Goal: Task Accomplishment & Management: Complete application form

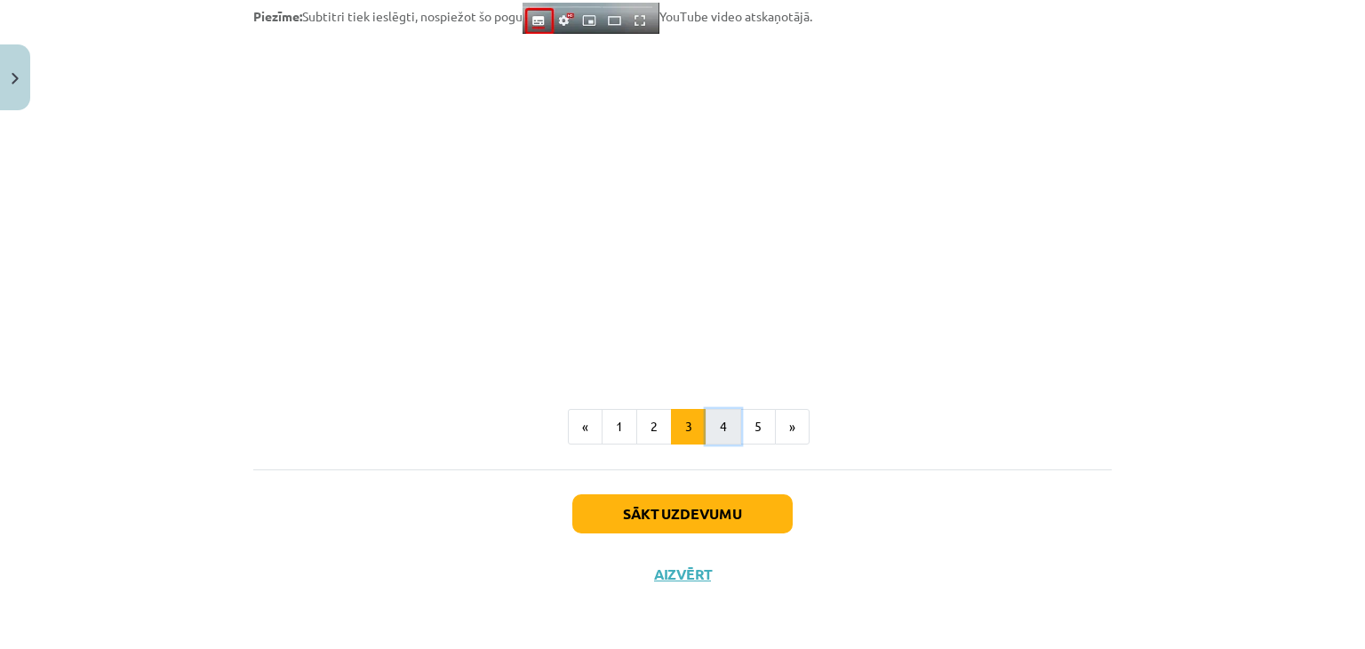
click at [711, 429] on button "4" at bounding box center [724, 427] width 36 height 36
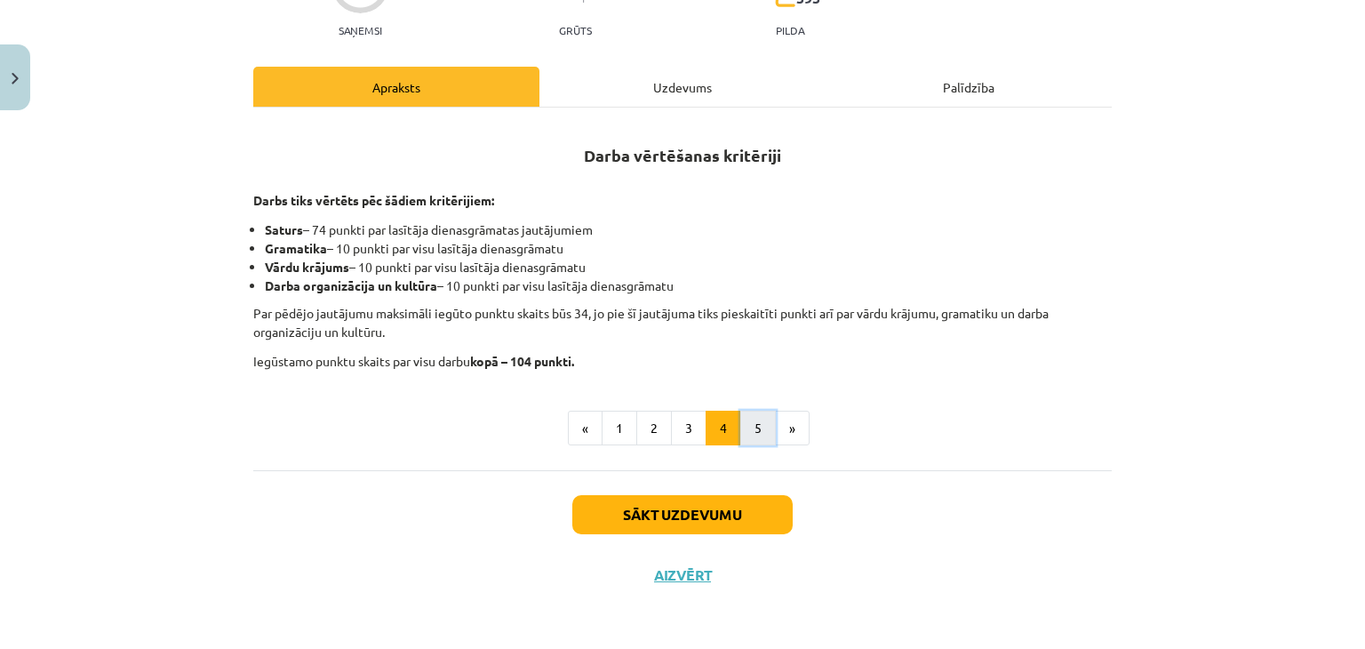
click at [747, 422] on button "5" at bounding box center [759, 429] width 36 height 36
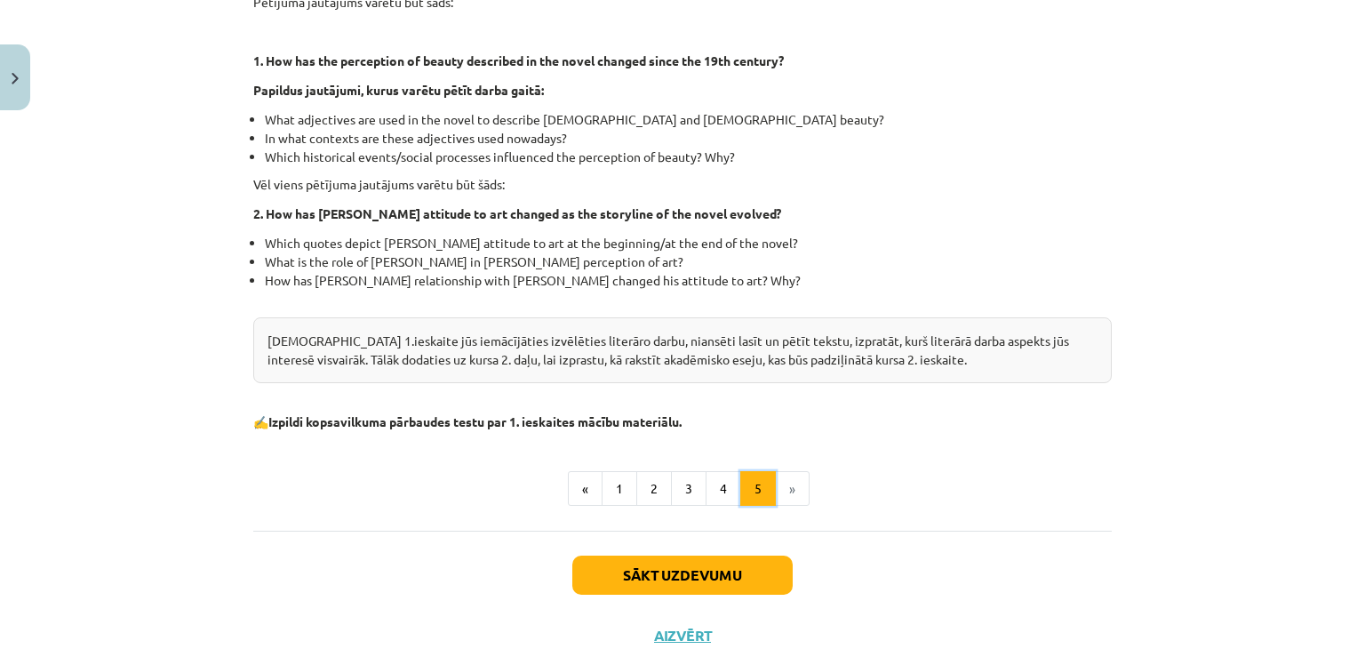
scroll to position [490, 0]
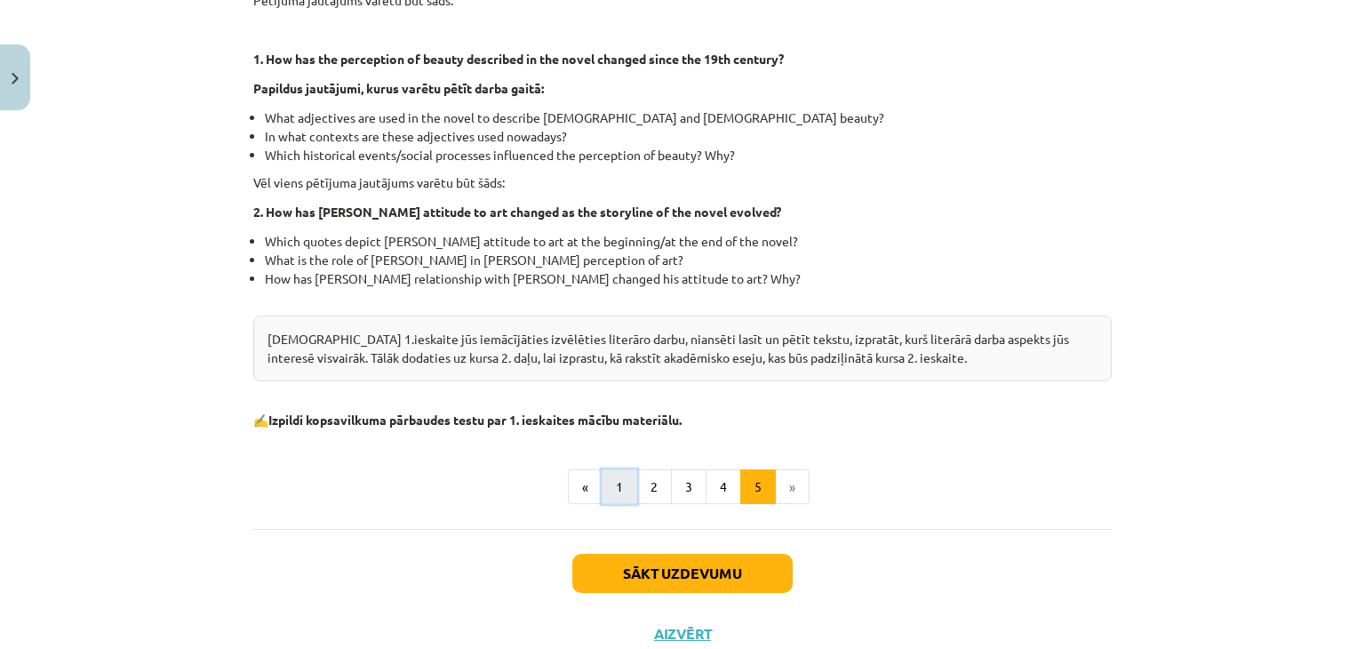
click at [617, 475] on button "1" at bounding box center [620, 487] width 36 height 36
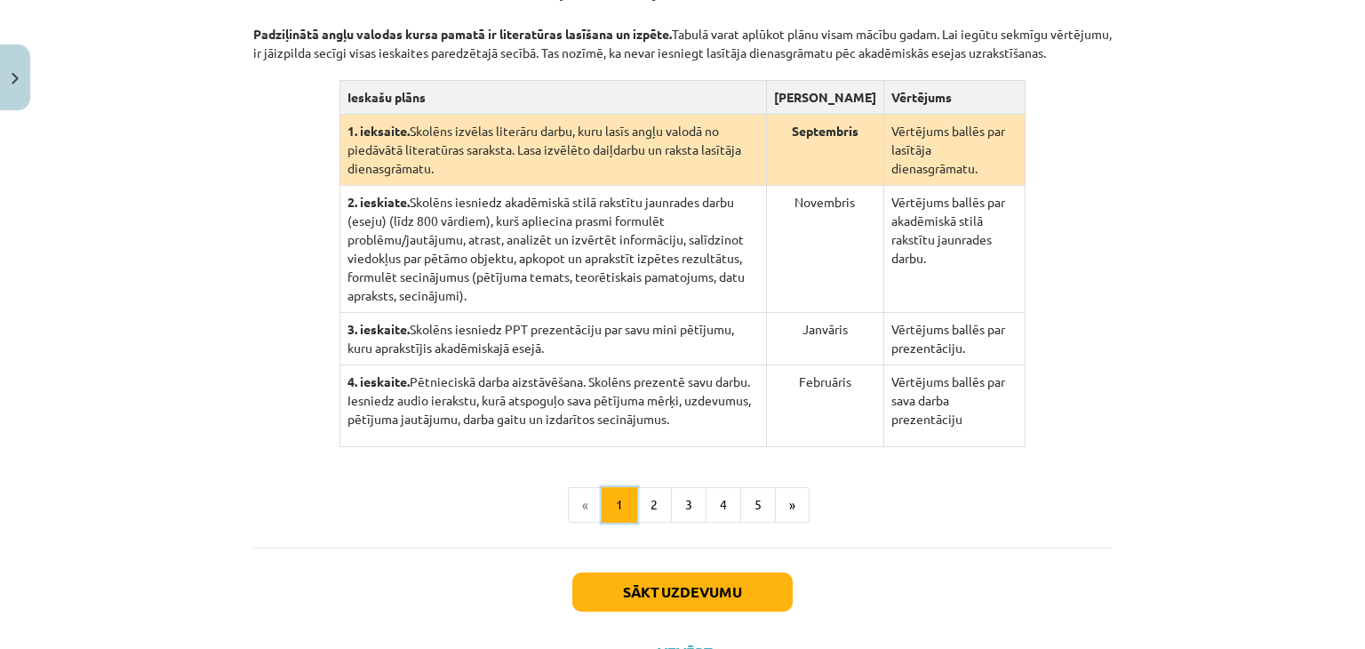
scroll to position [459, 0]
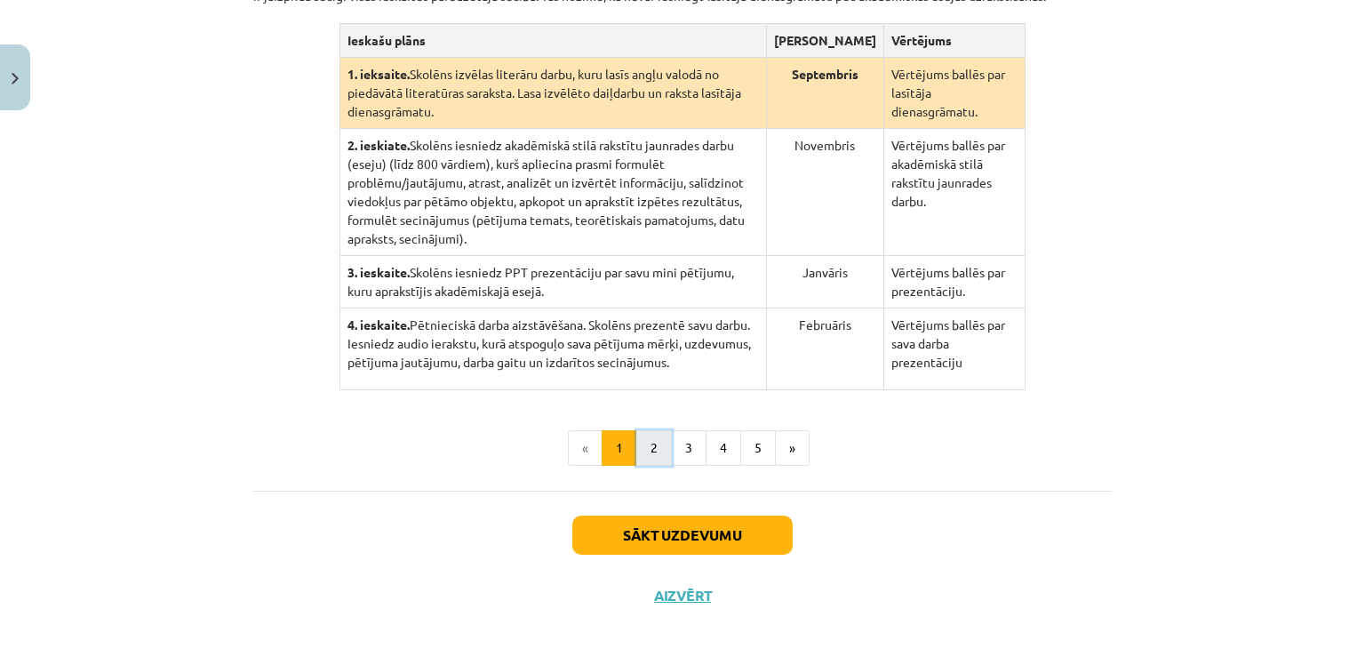
click at [651, 430] on button "2" at bounding box center [655, 448] width 36 height 36
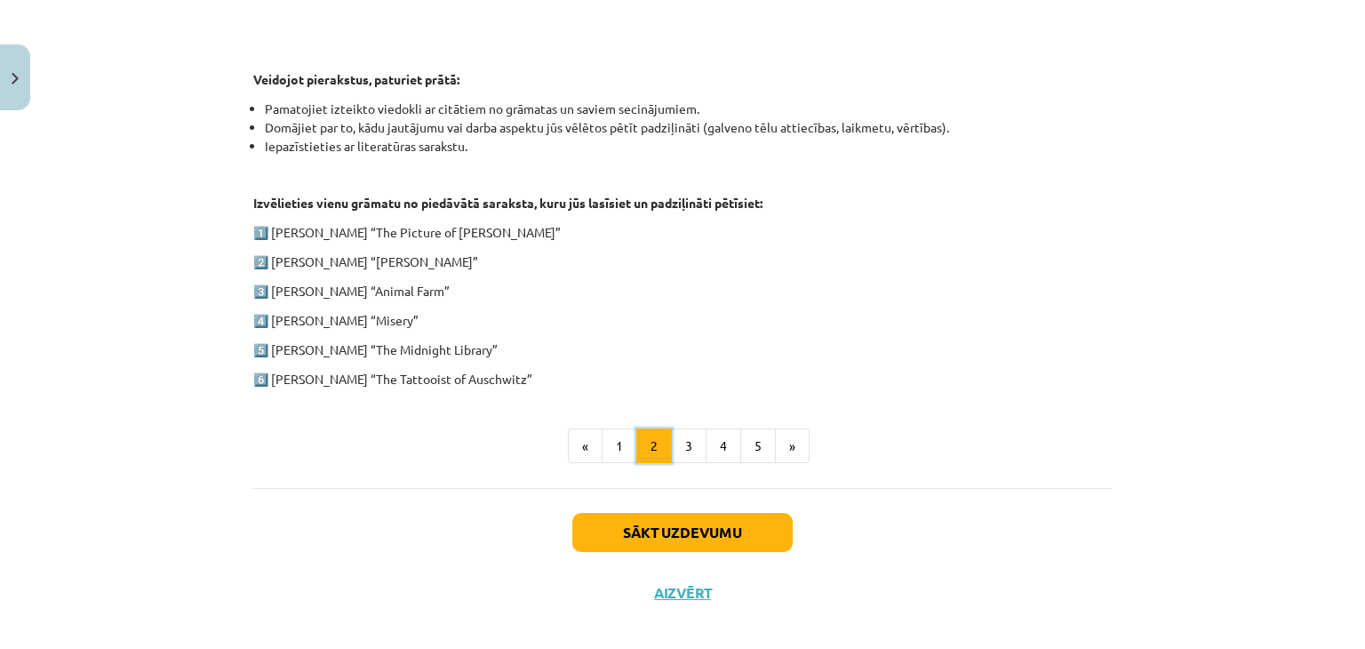
scroll to position [885, 0]
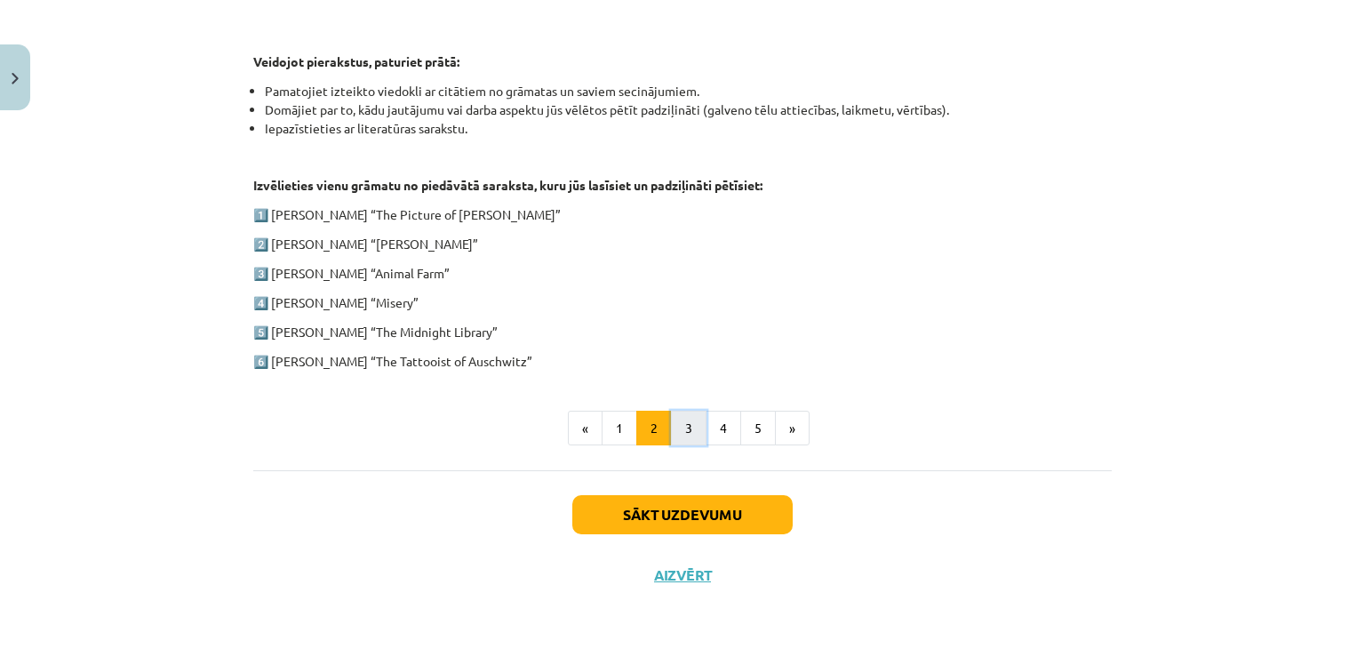
click at [679, 420] on button "3" at bounding box center [689, 429] width 36 height 36
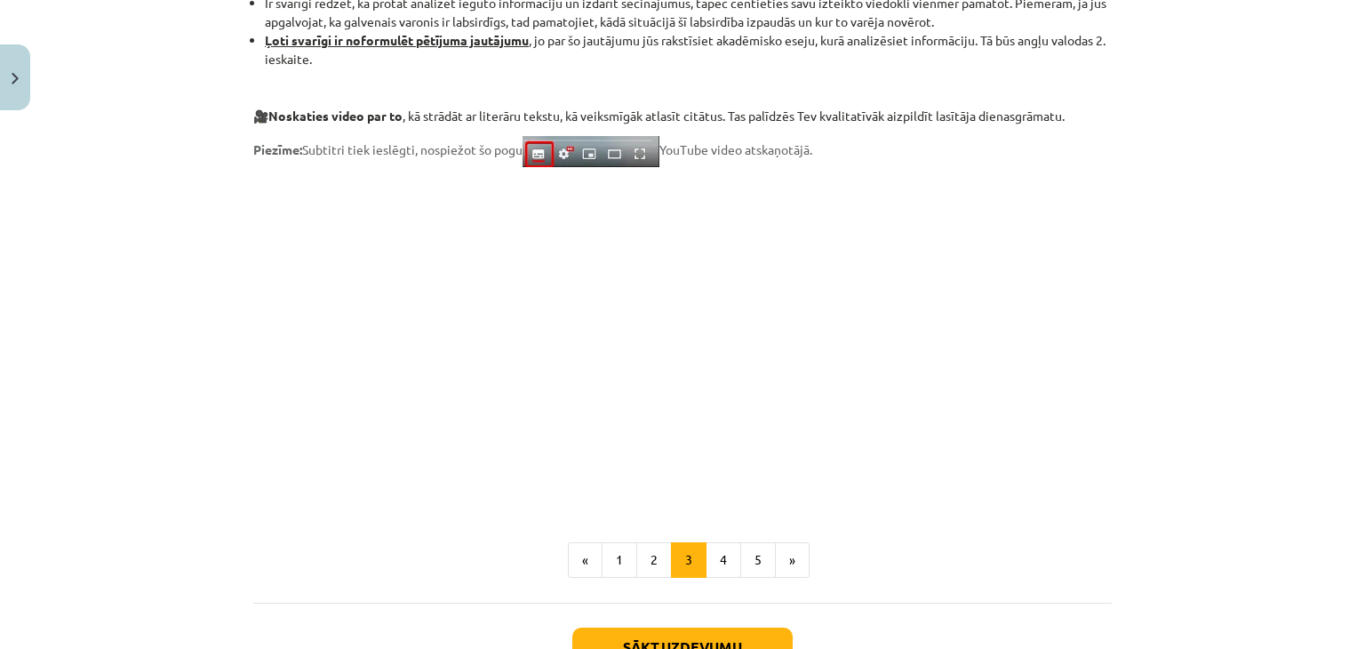
scroll to position [1488, 0]
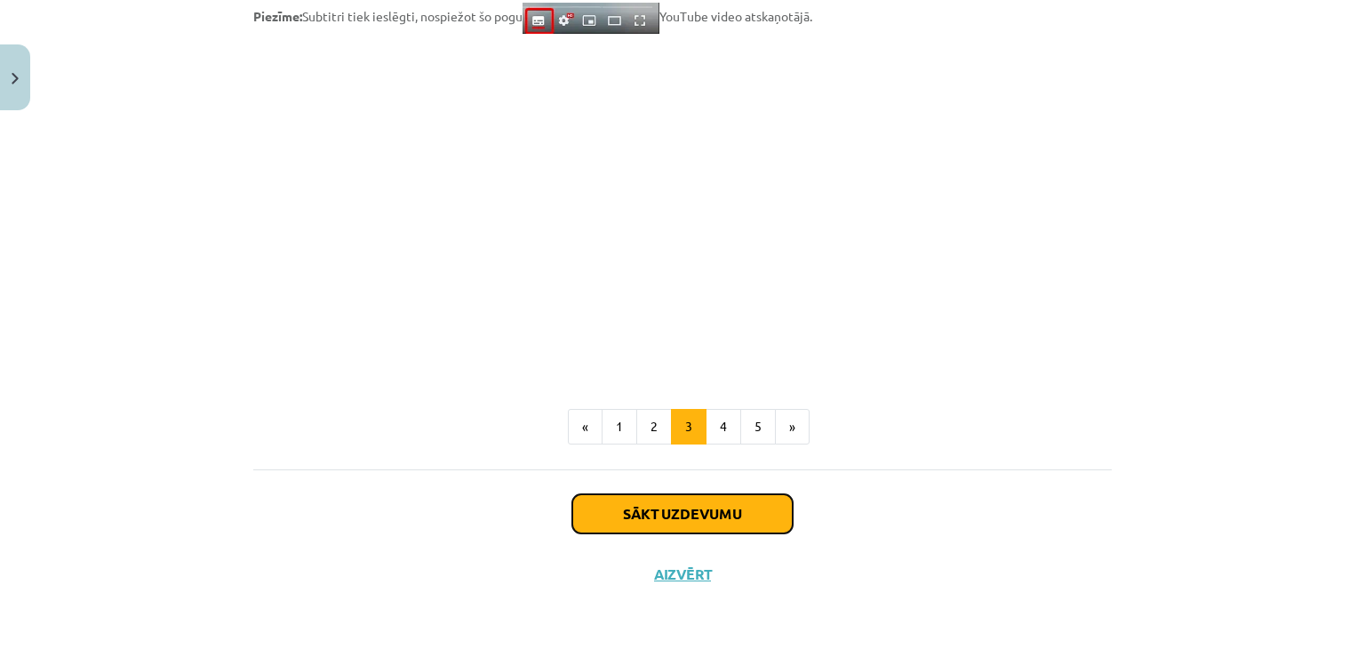
click at [701, 516] on button "Sākt uzdevumu" at bounding box center [683, 513] width 220 height 39
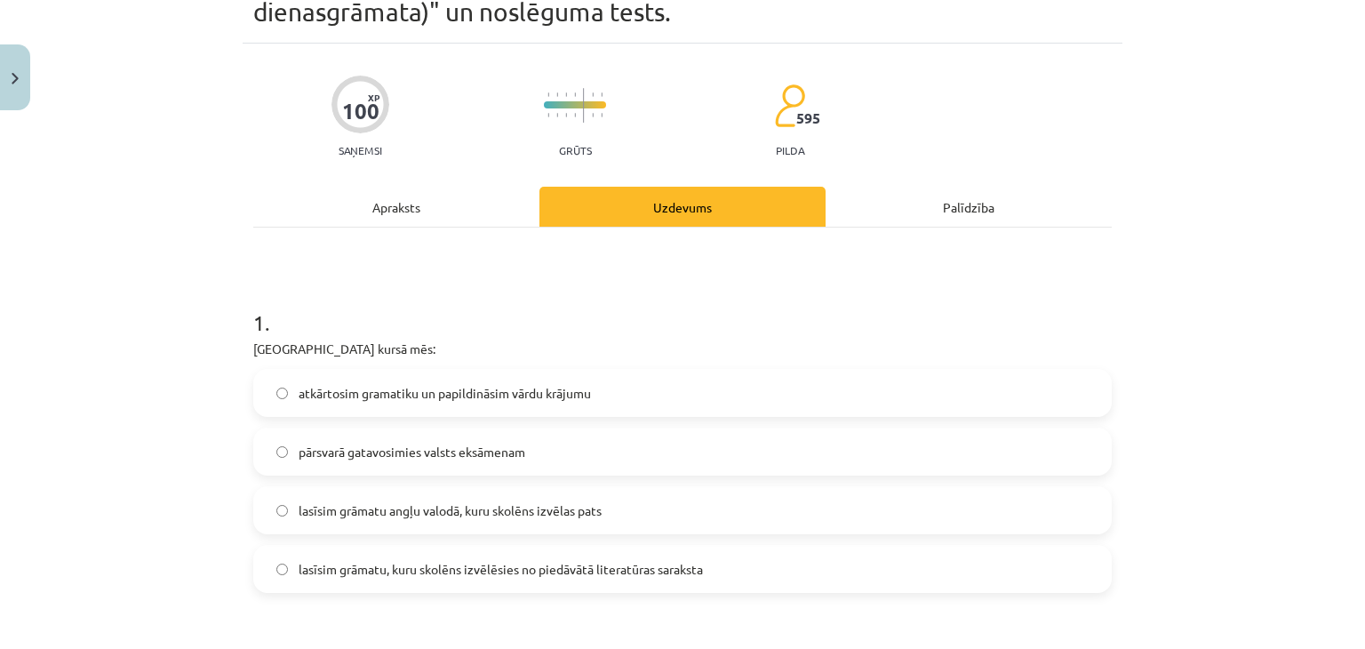
scroll to position [133, 0]
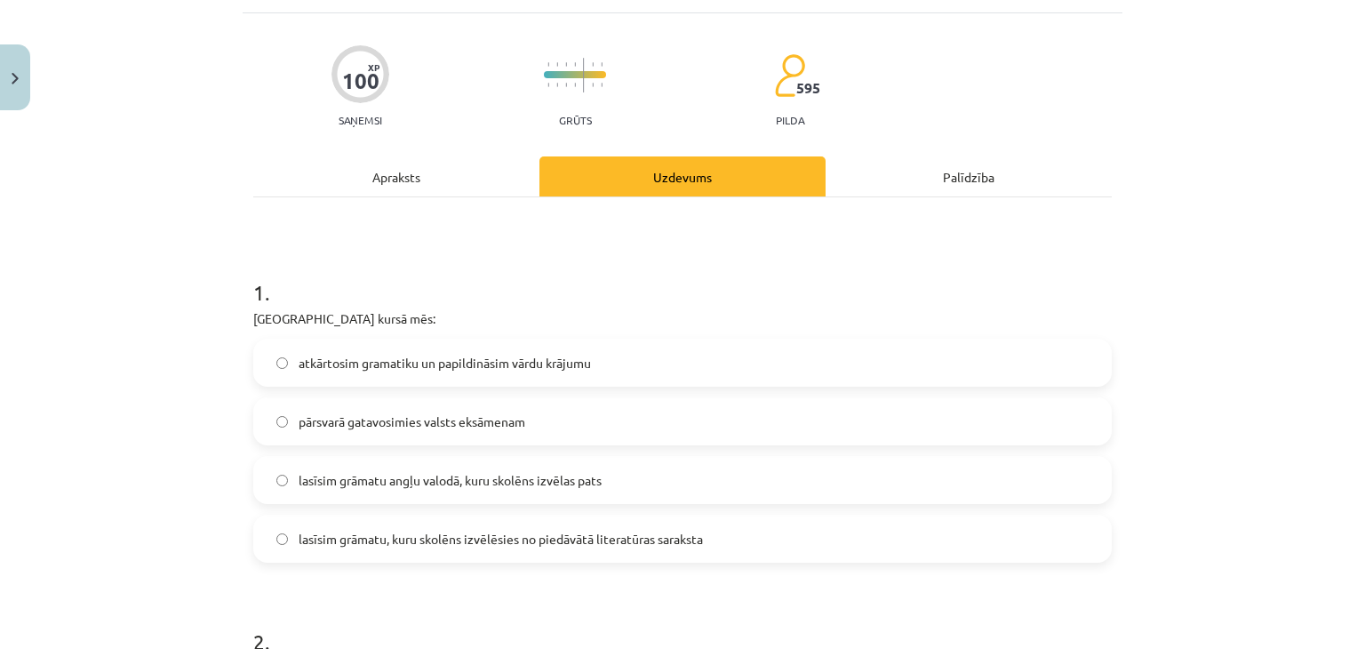
click at [560, 479] on span "lasīsim grāmatu angļu valodā, kuru skolēns izvēlas pats" at bounding box center [450, 480] width 303 height 19
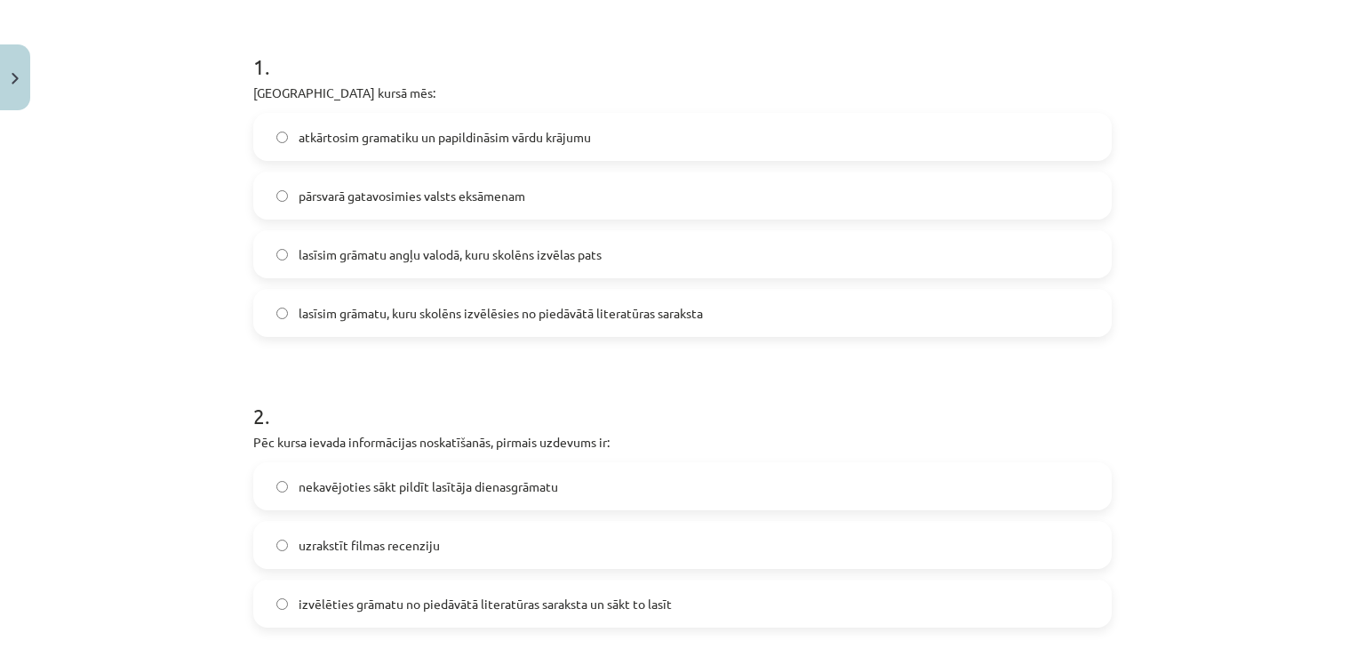
scroll to position [400, 0]
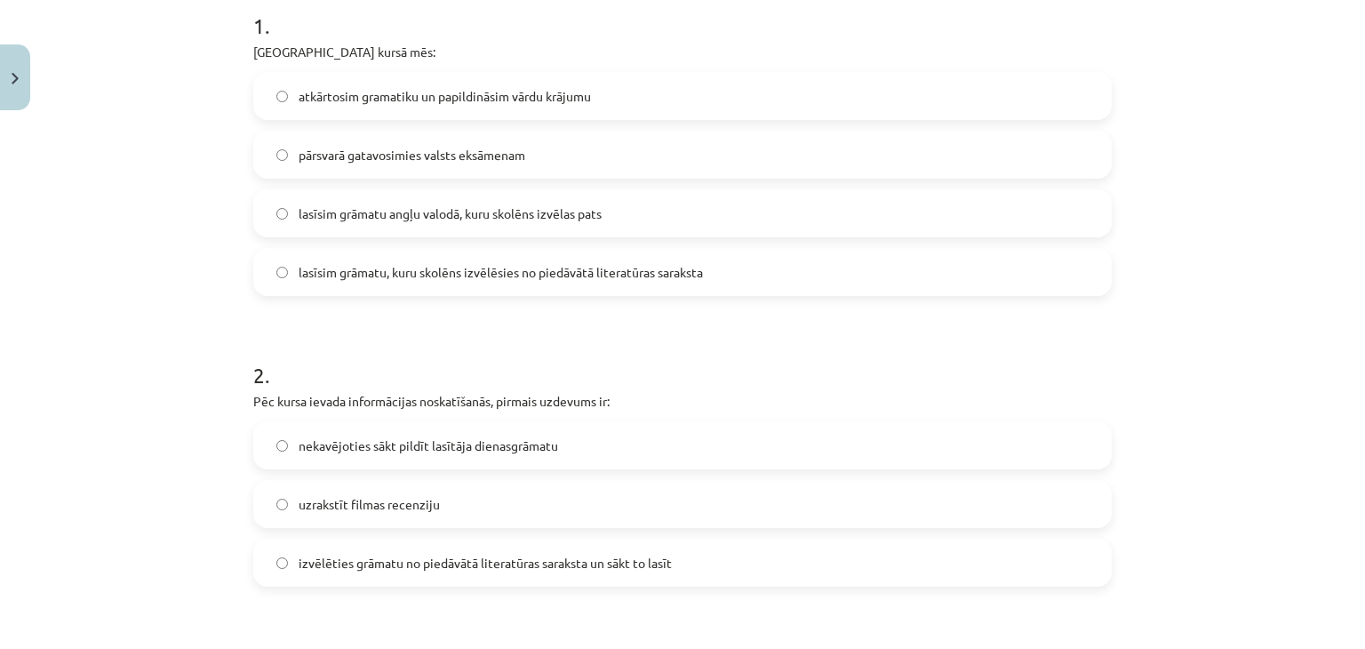
click at [580, 276] on span "lasīsim grāmatu, kuru skolēns izvēlēsies no piedāvātā literatūras saraksta" at bounding box center [501, 272] width 404 height 19
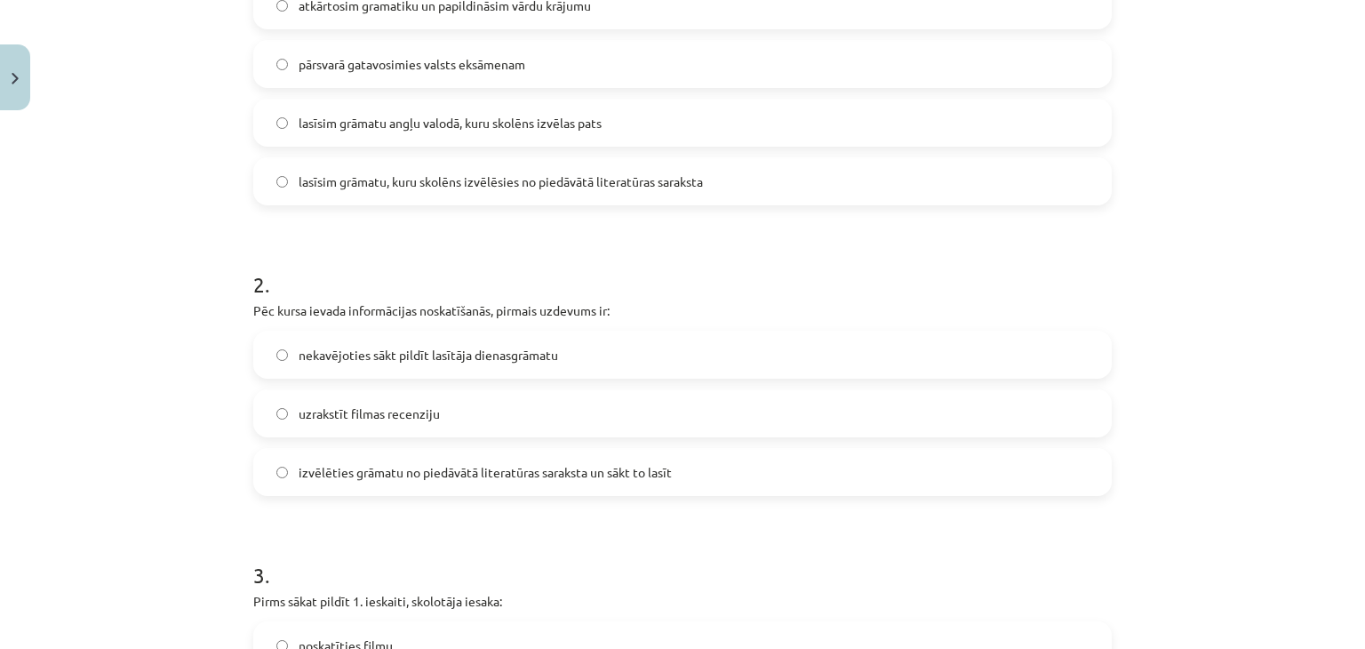
scroll to position [578, 0]
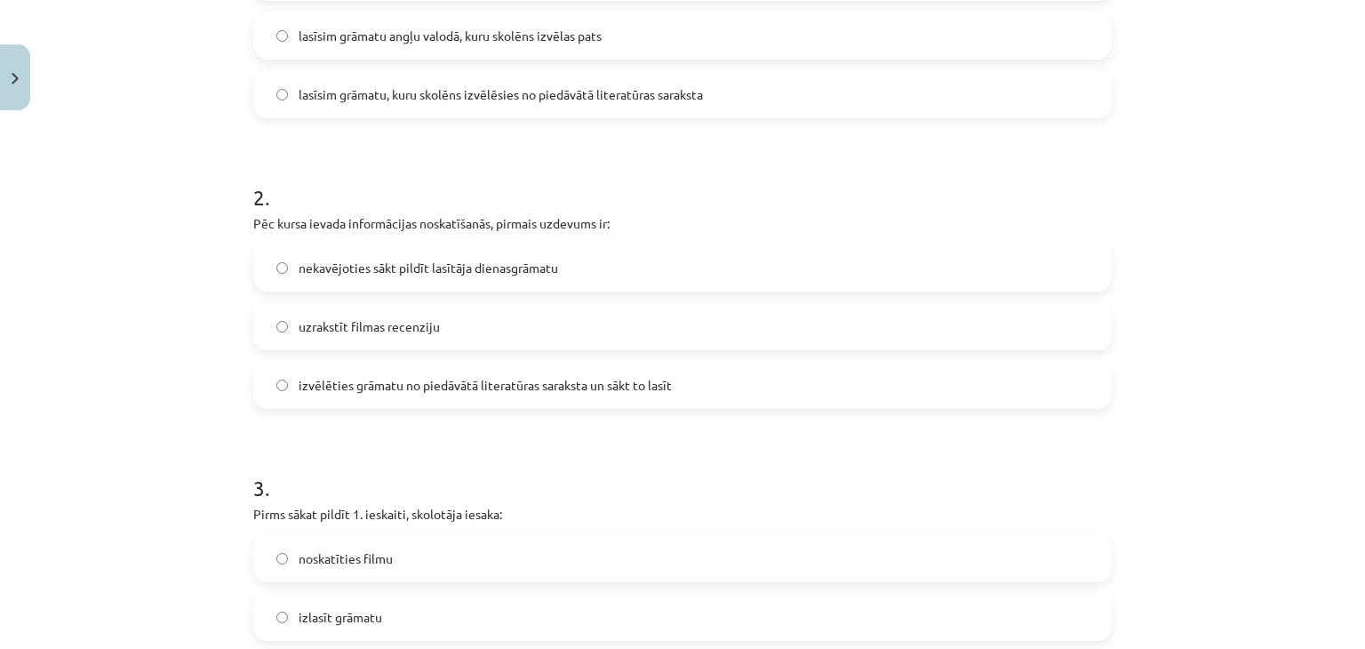
click at [572, 381] on span "izvēlēties grāmatu no piedāvātā literatūras saraksta un sākt to lasīt" at bounding box center [485, 385] width 373 height 19
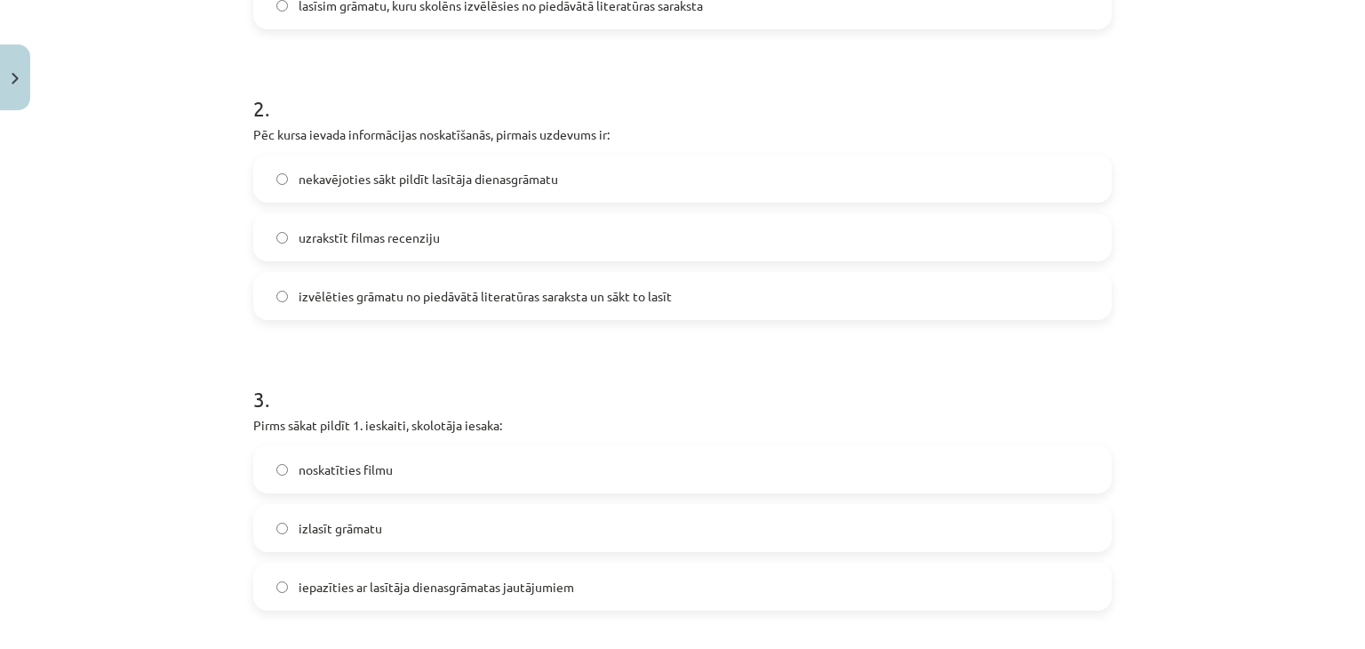
scroll to position [845, 0]
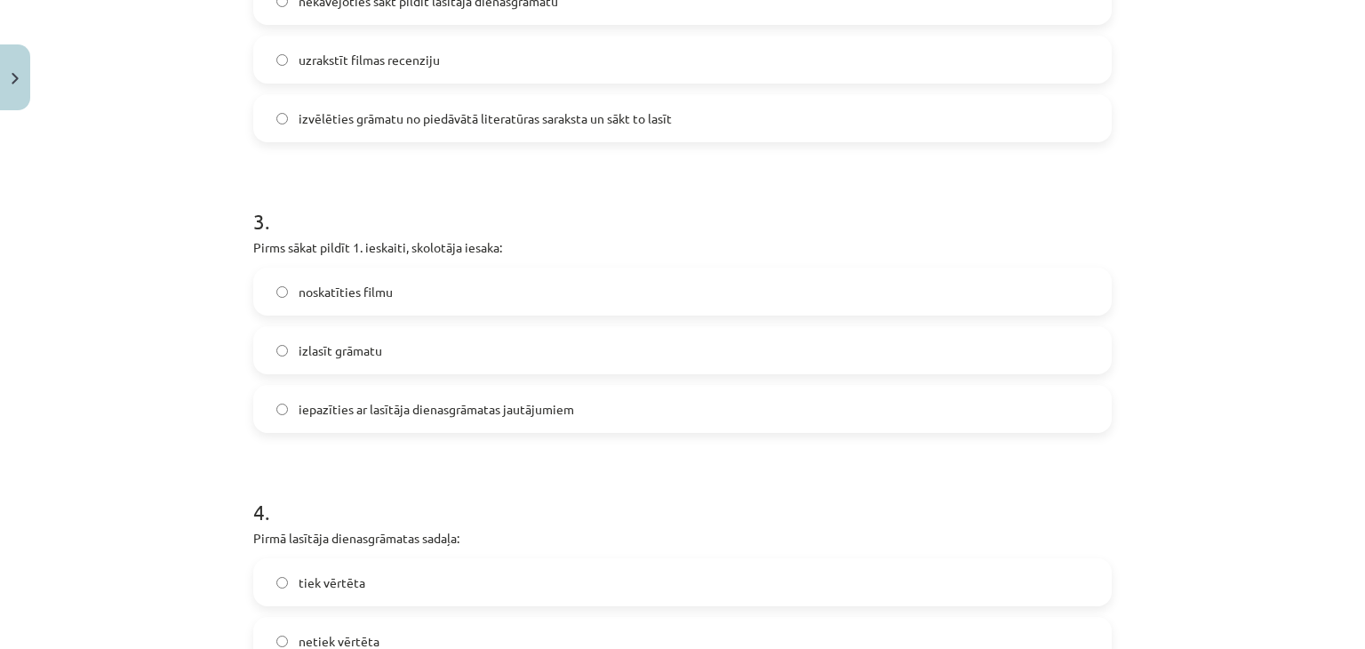
click at [327, 348] on span "izlasīt grāmatu" at bounding box center [341, 350] width 84 height 19
click at [369, 408] on span "iepazīties ar lasītāja dienasgrāmatas jautājumiem" at bounding box center [437, 409] width 276 height 19
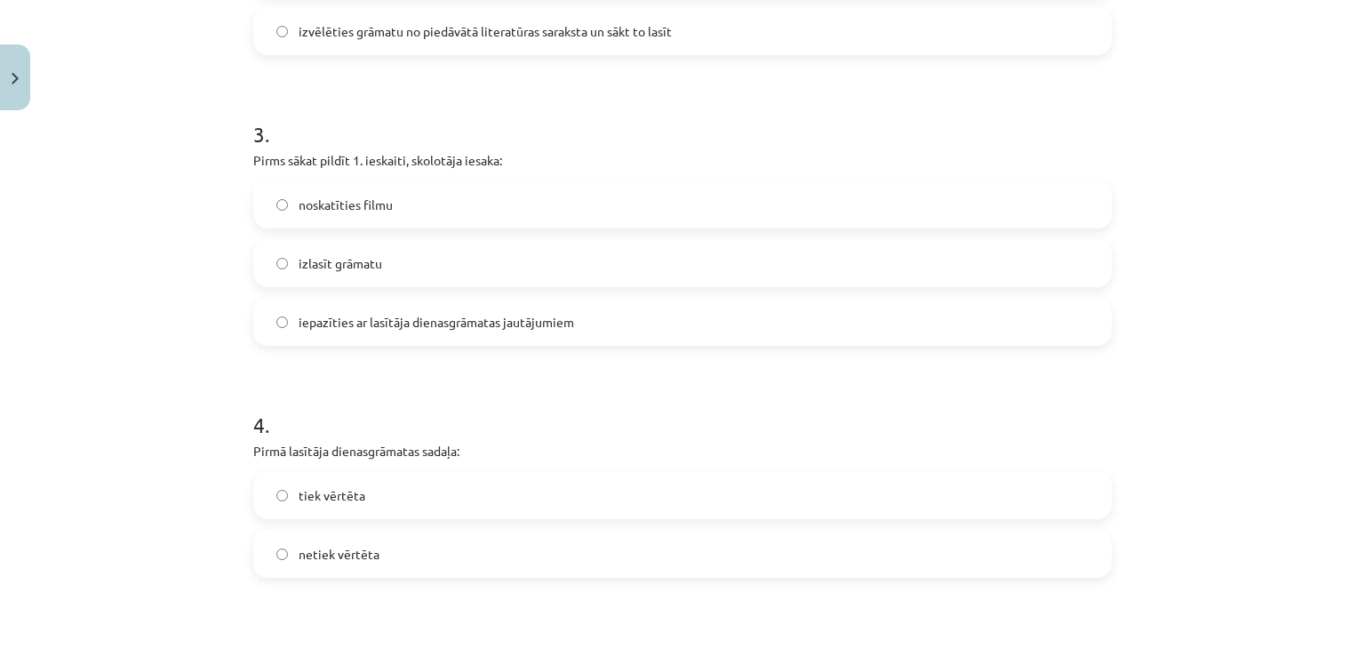
scroll to position [1022, 0]
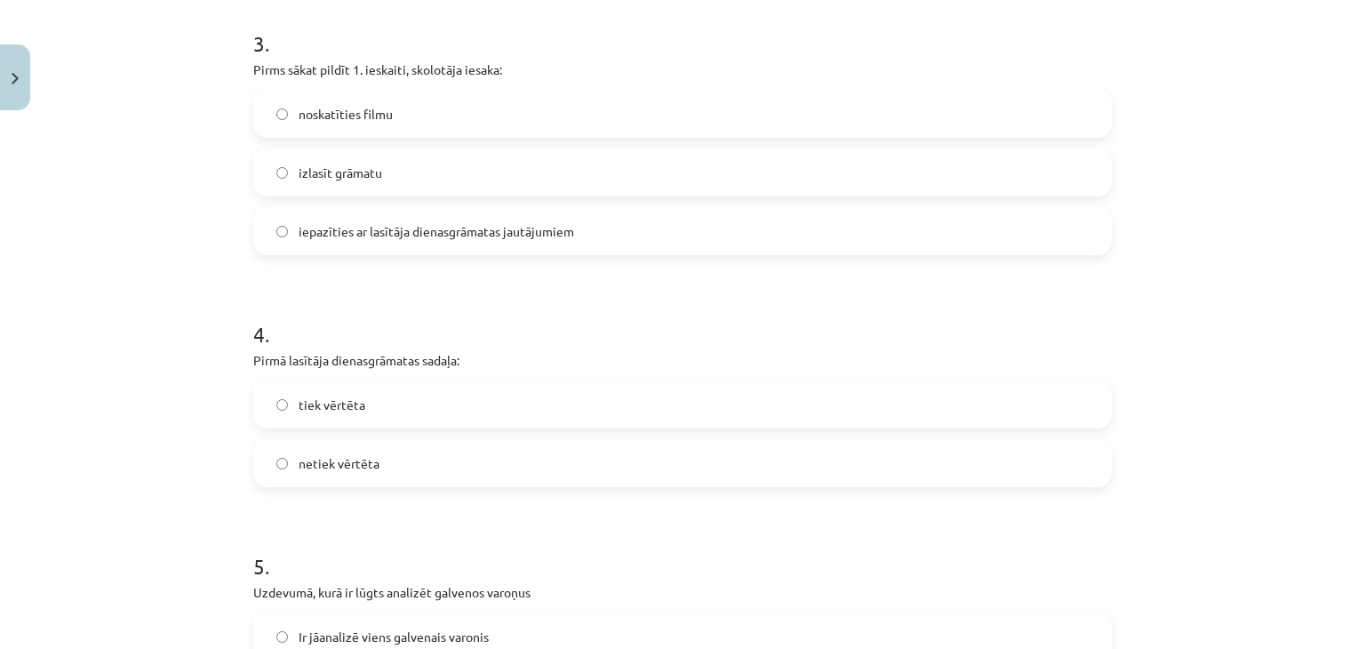
click at [352, 465] on span "netiek vērtēta" at bounding box center [339, 463] width 81 height 19
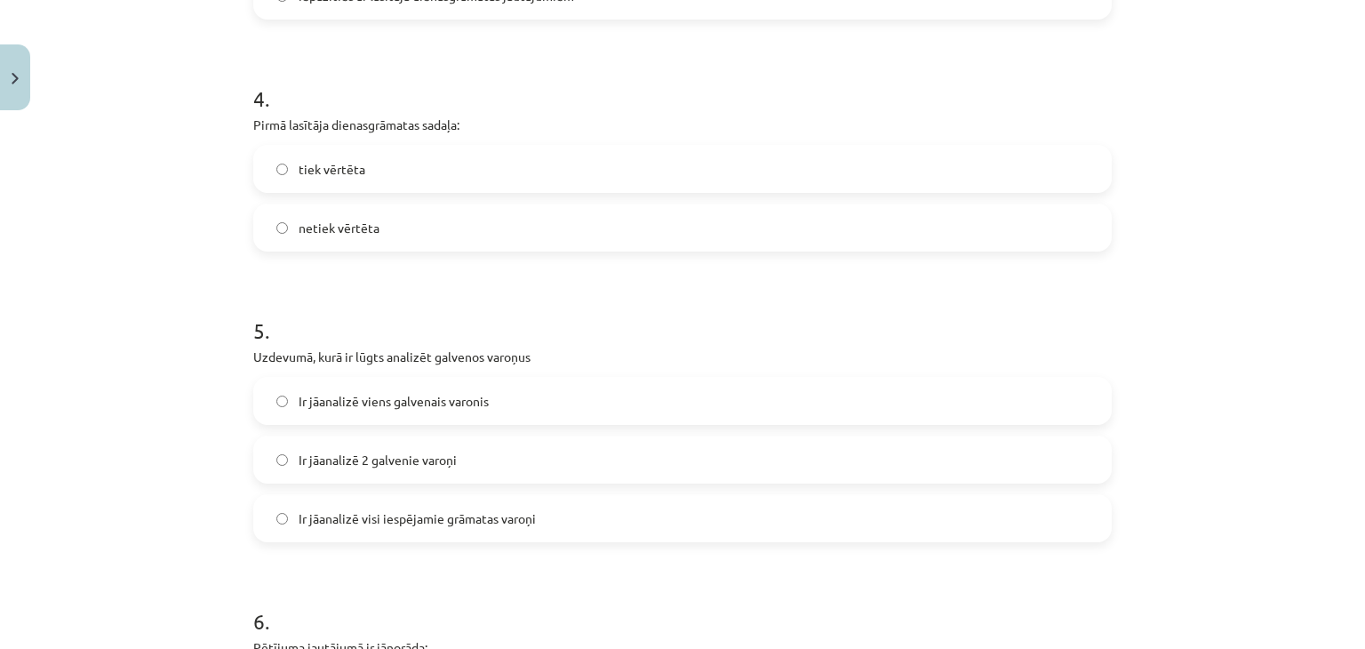
scroll to position [1289, 0]
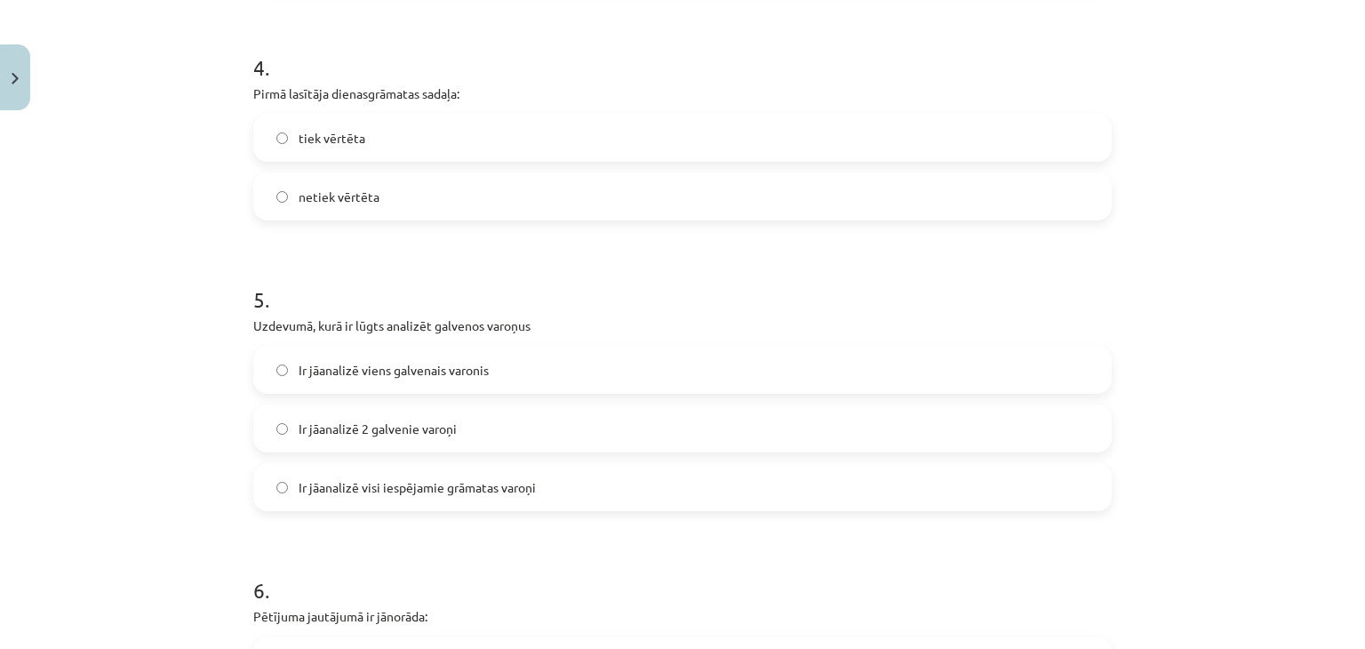
click at [420, 420] on span "Ir jāanalizē 2 galvenie varoņi" at bounding box center [378, 429] width 158 height 19
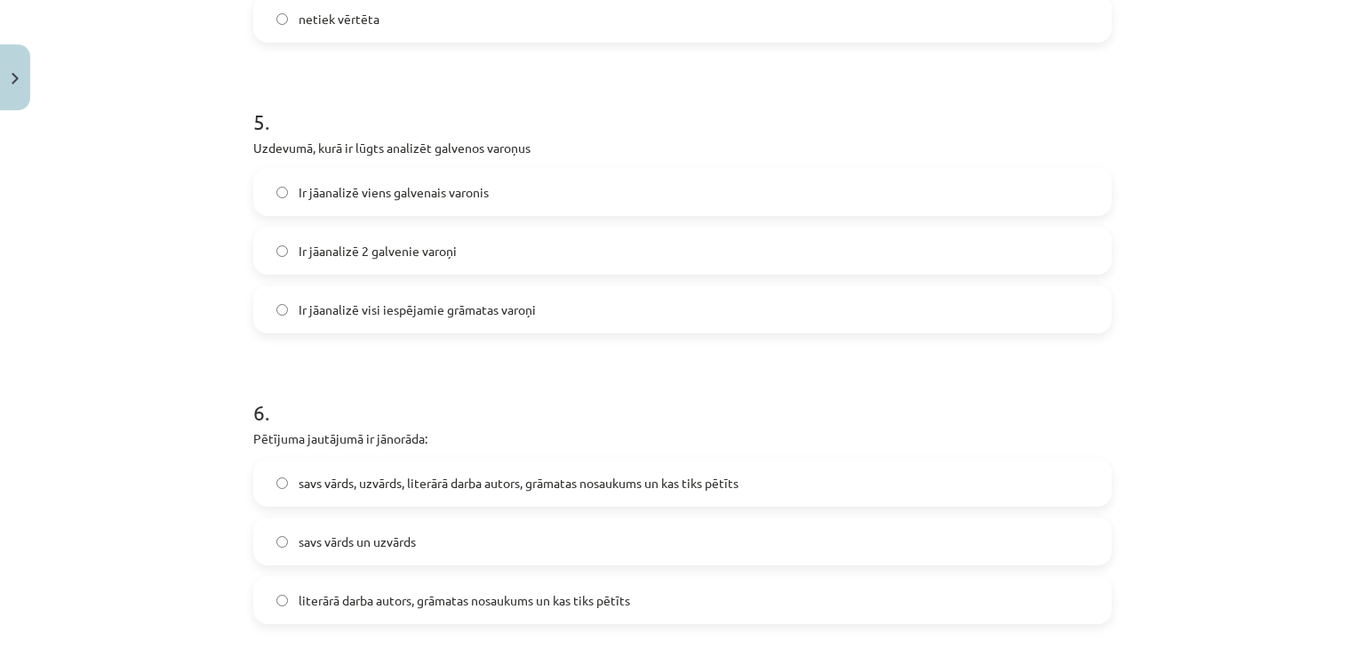
scroll to position [1556, 0]
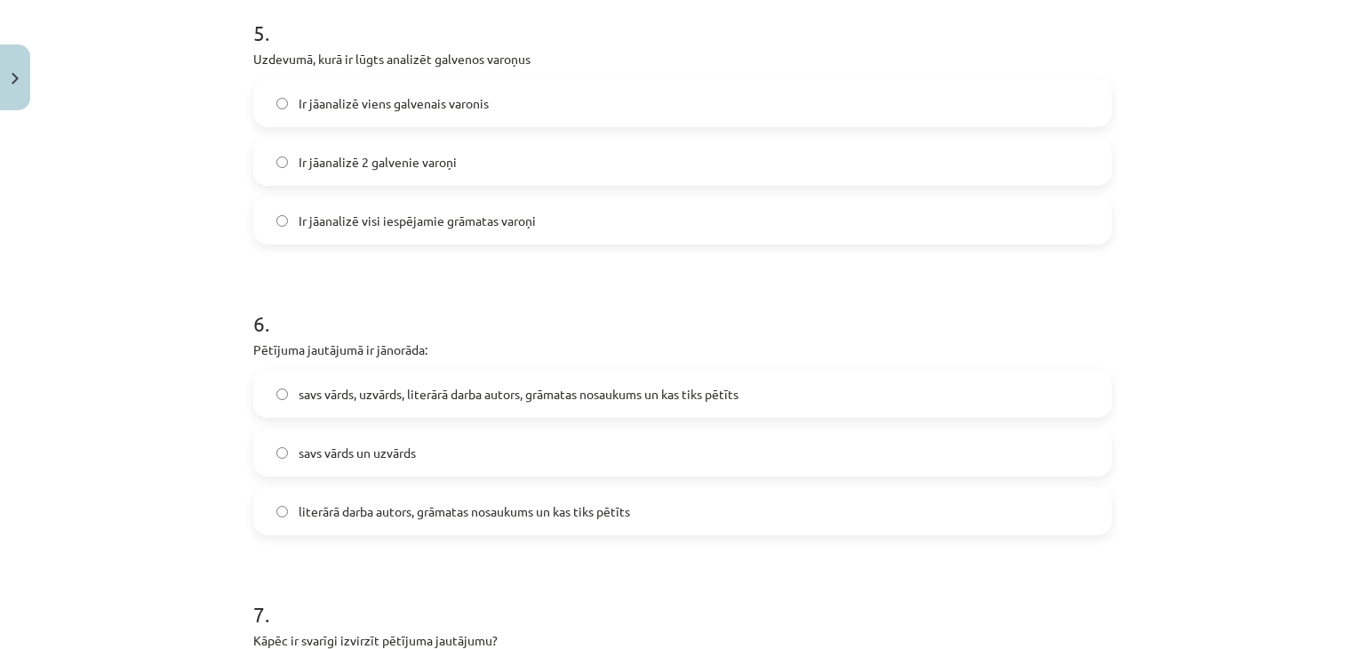
click at [472, 513] on span "literārā darba autors, grāmatas nosaukums un kas tiks pētīts" at bounding box center [465, 511] width 332 height 19
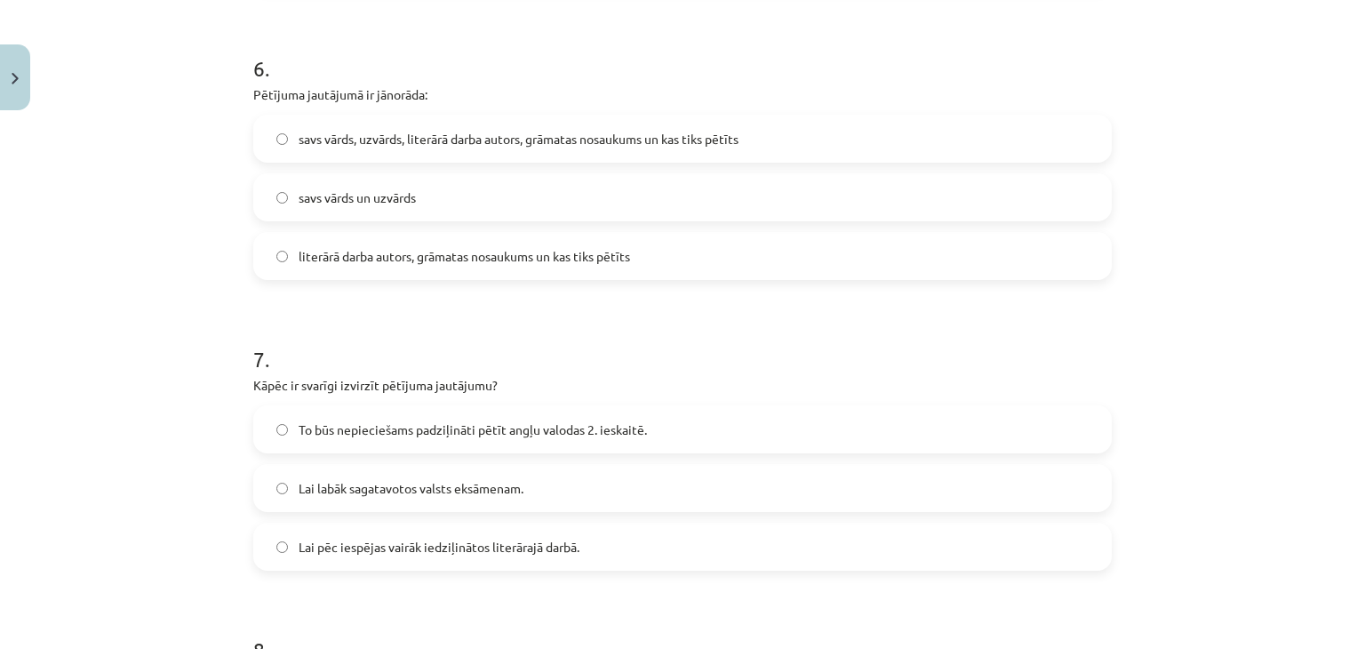
scroll to position [1822, 0]
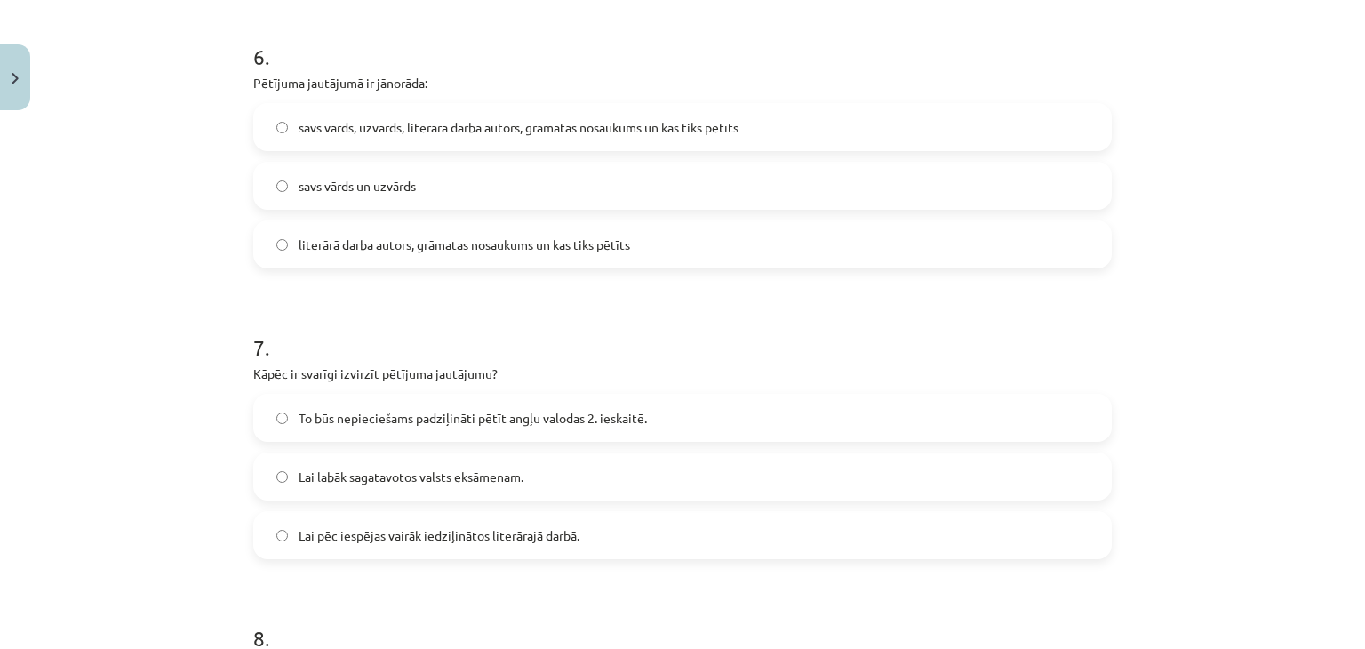
click at [432, 421] on span "To būs nepieciešams padziļināti pētīt angļu valodas 2. ieskaitē." at bounding box center [473, 418] width 348 height 19
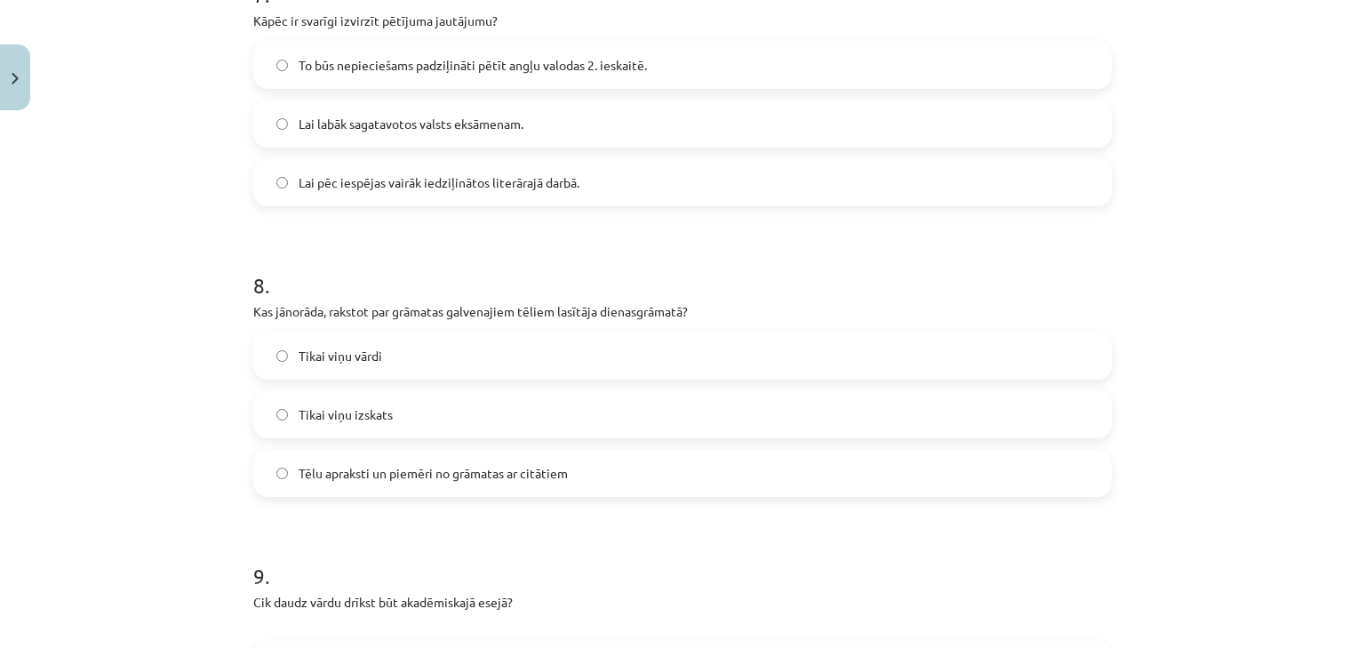
scroll to position [2178, 0]
click at [392, 470] on span "Tēlu apraksti un piemēri no grāmatas ar citātiem" at bounding box center [433, 470] width 269 height 19
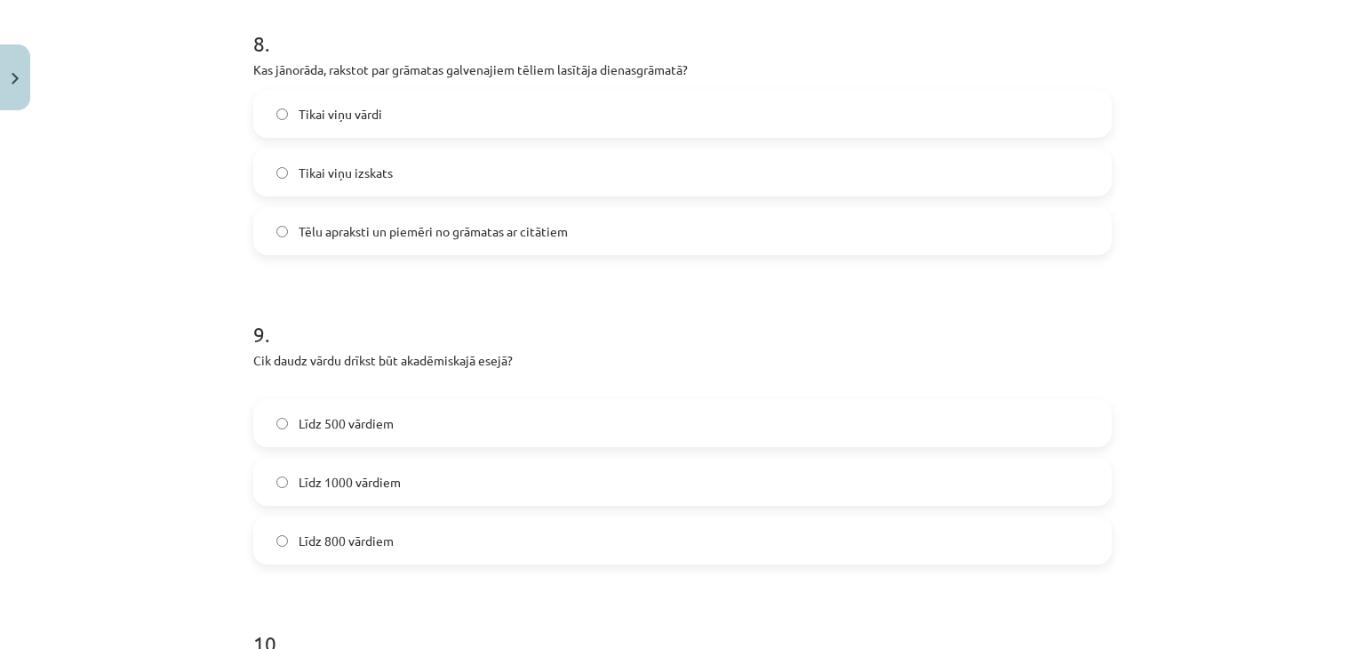
scroll to position [2445, 0]
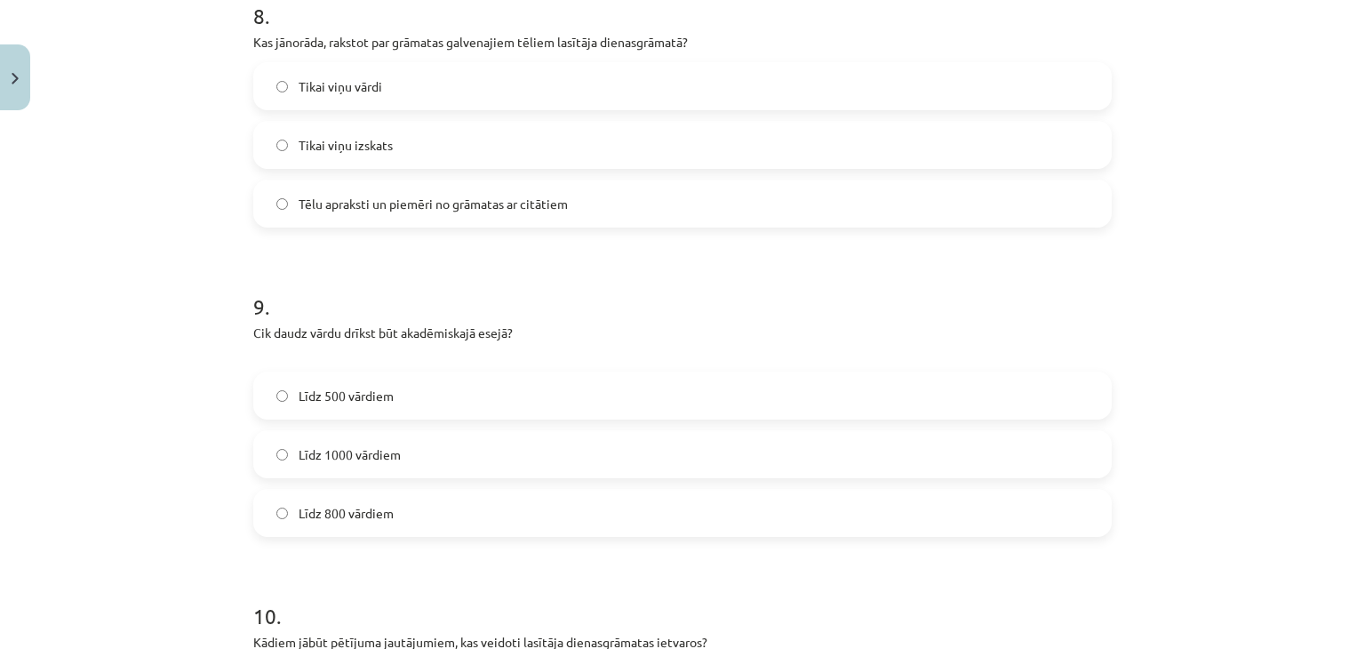
click at [306, 506] on span "Līdz 800 vārdiem" at bounding box center [346, 513] width 95 height 19
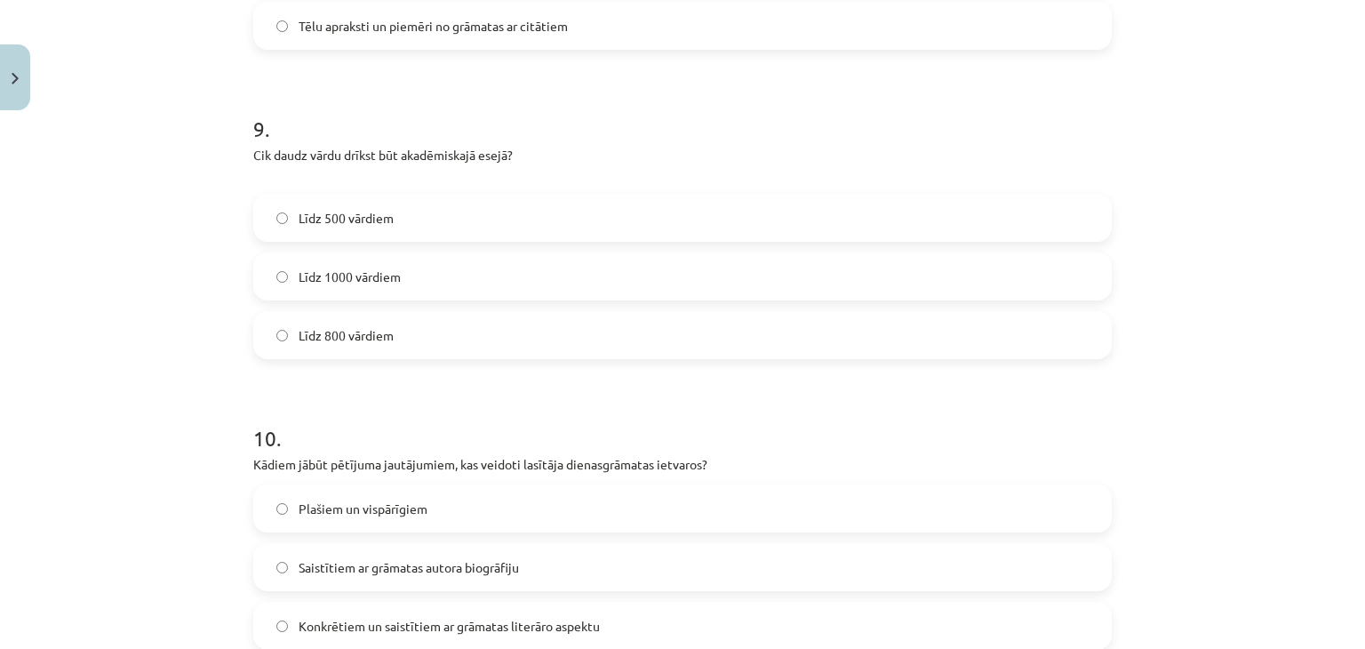
scroll to position [2711, 0]
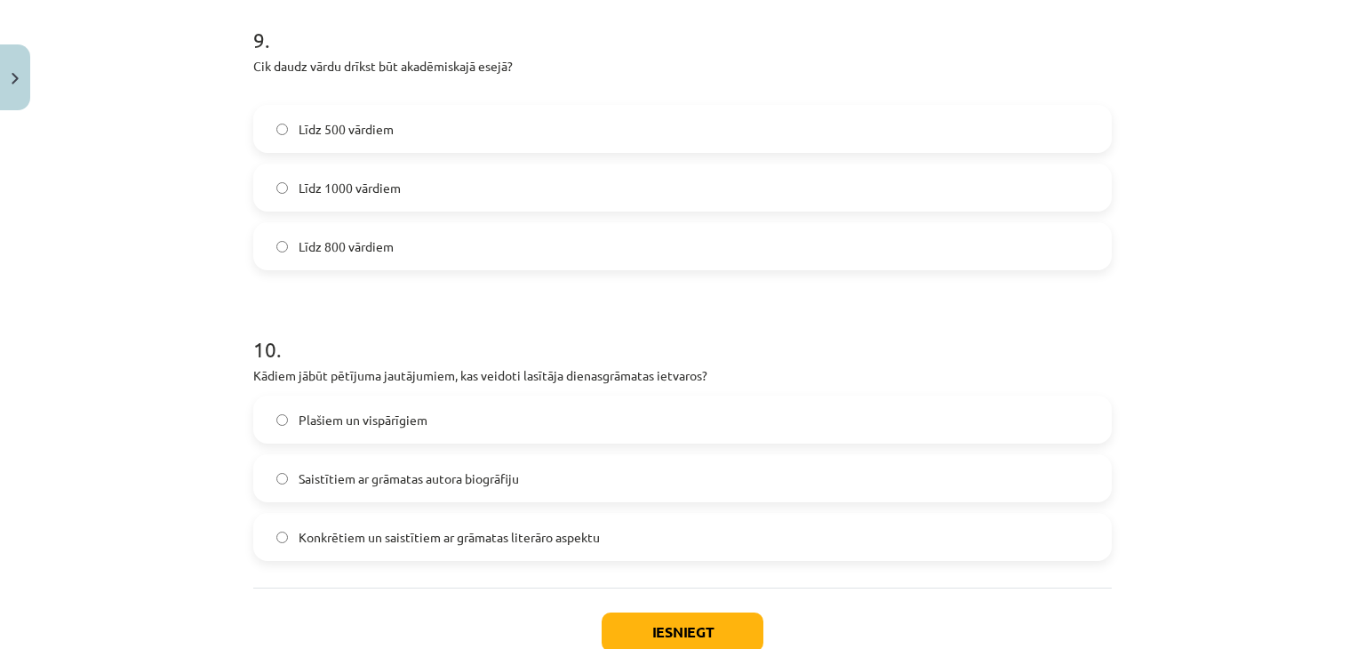
click at [377, 525] on label "Konkrētiem un saistītiem ar grāmatas literāro aspektu" at bounding box center [682, 537] width 855 height 44
click at [692, 616] on button "Iesniegt" at bounding box center [683, 632] width 162 height 39
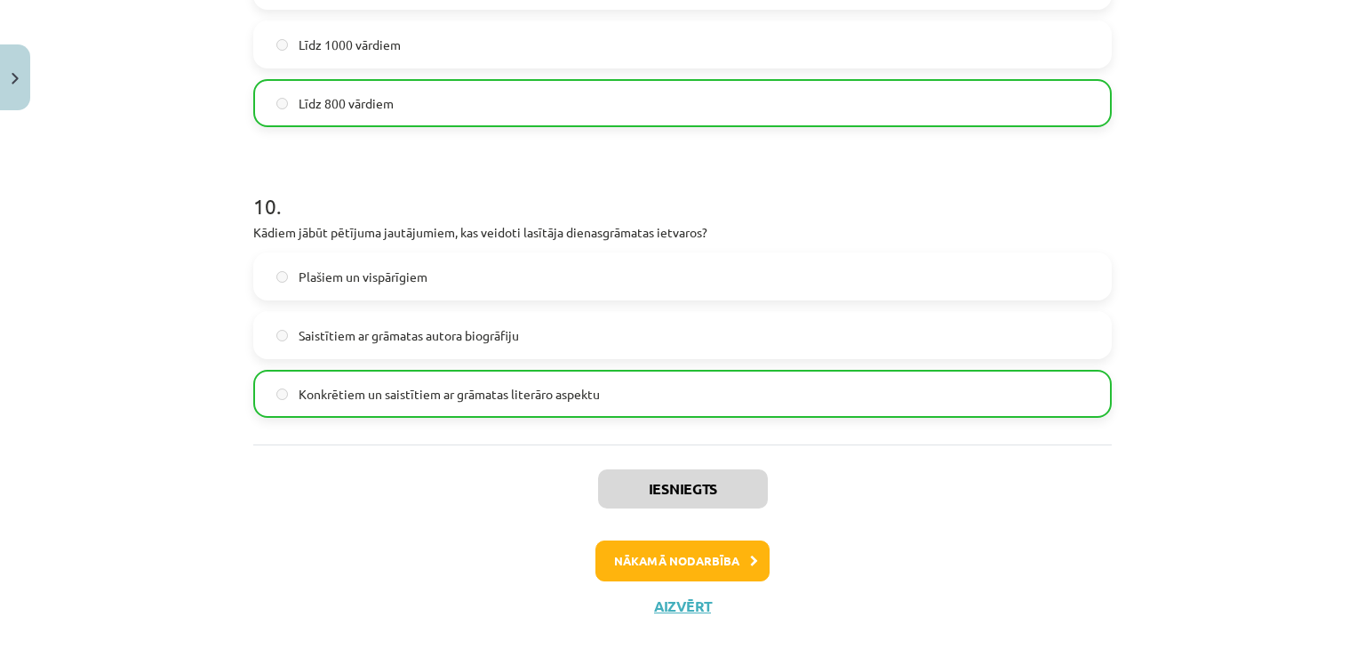
scroll to position [2885, 0]
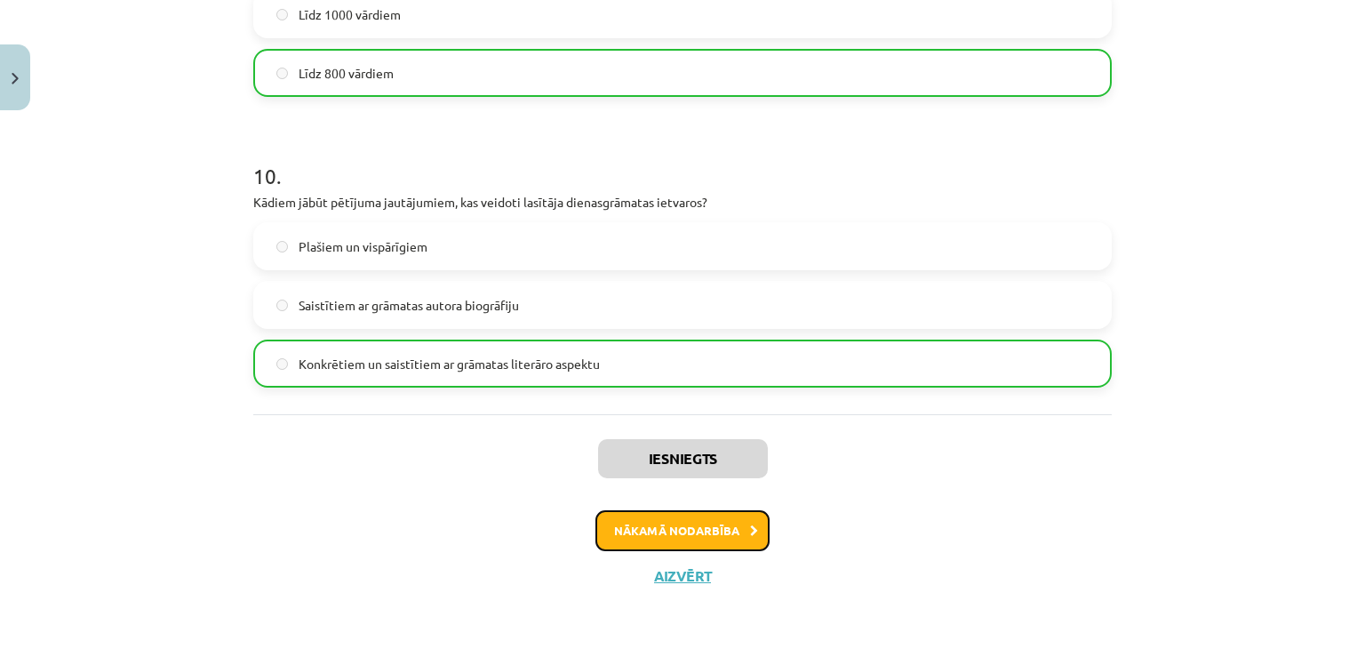
click at [695, 527] on button "Nākamā nodarbība" at bounding box center [683, 530] width 174 height 41
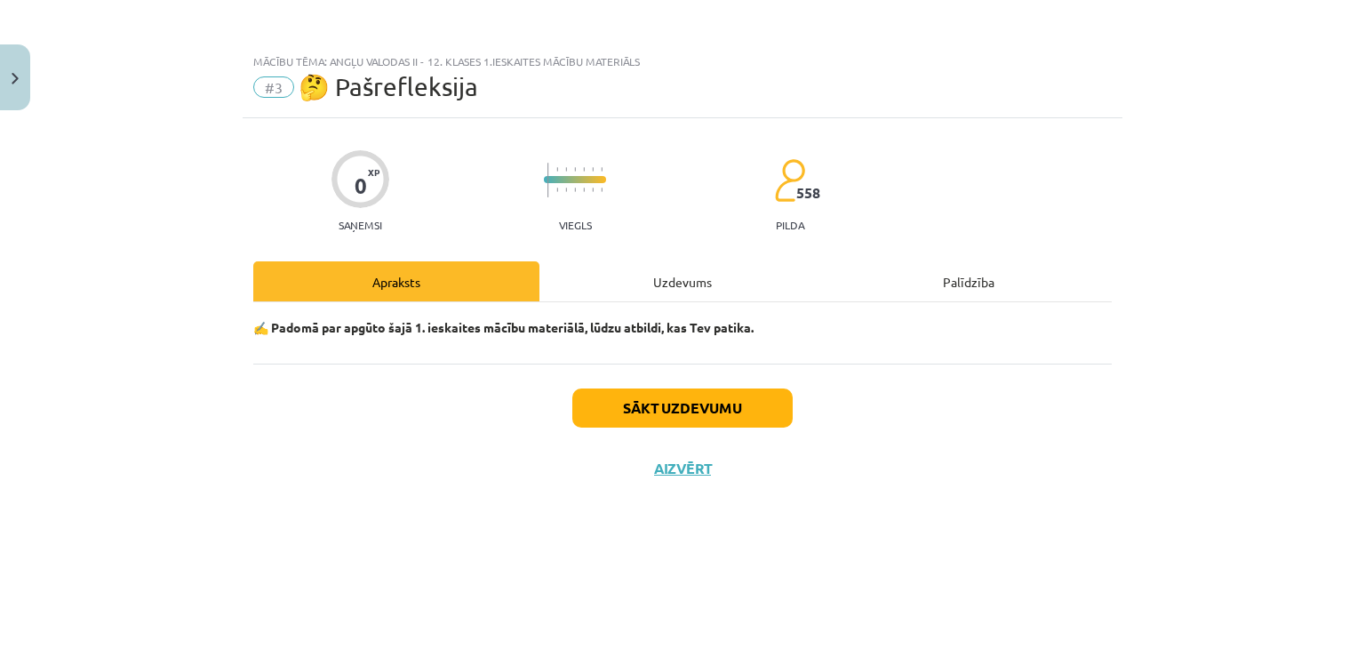
scroll to position [0, 0]
click at [647, 405] on button "Sākt uzdevumu" at bounding box center [683, 407] width 220 height 39
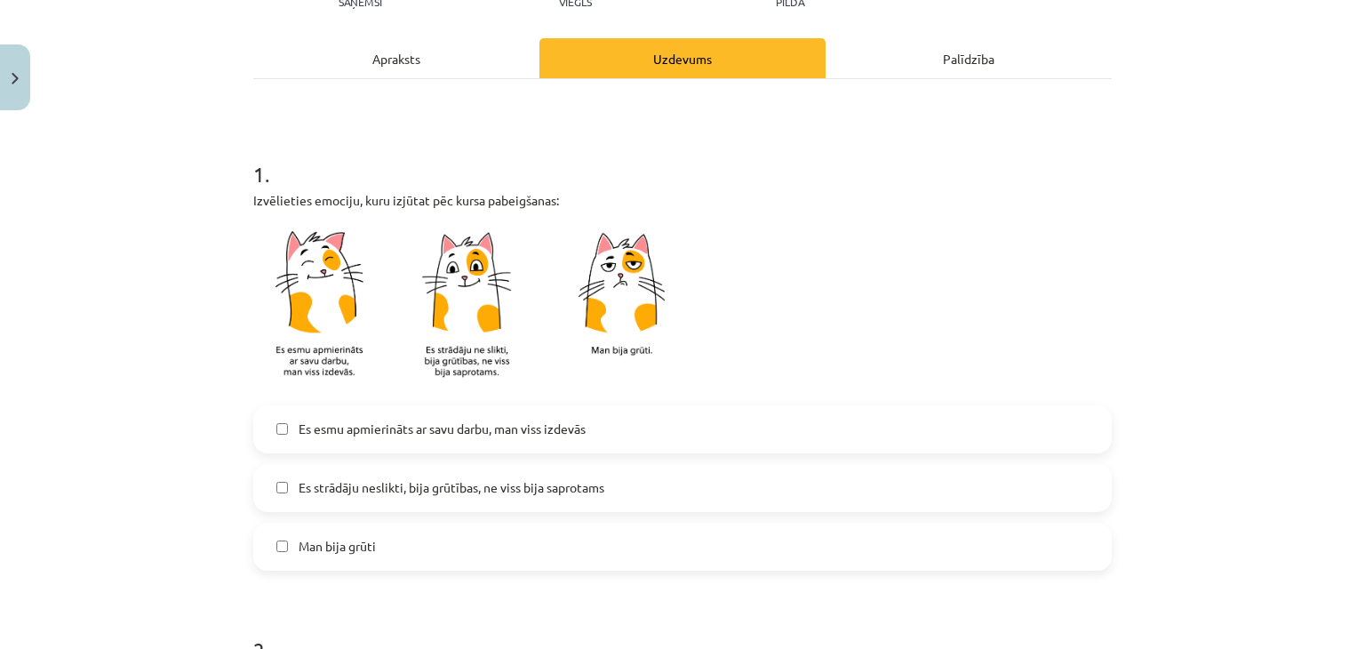
scroll to position [267, 0]
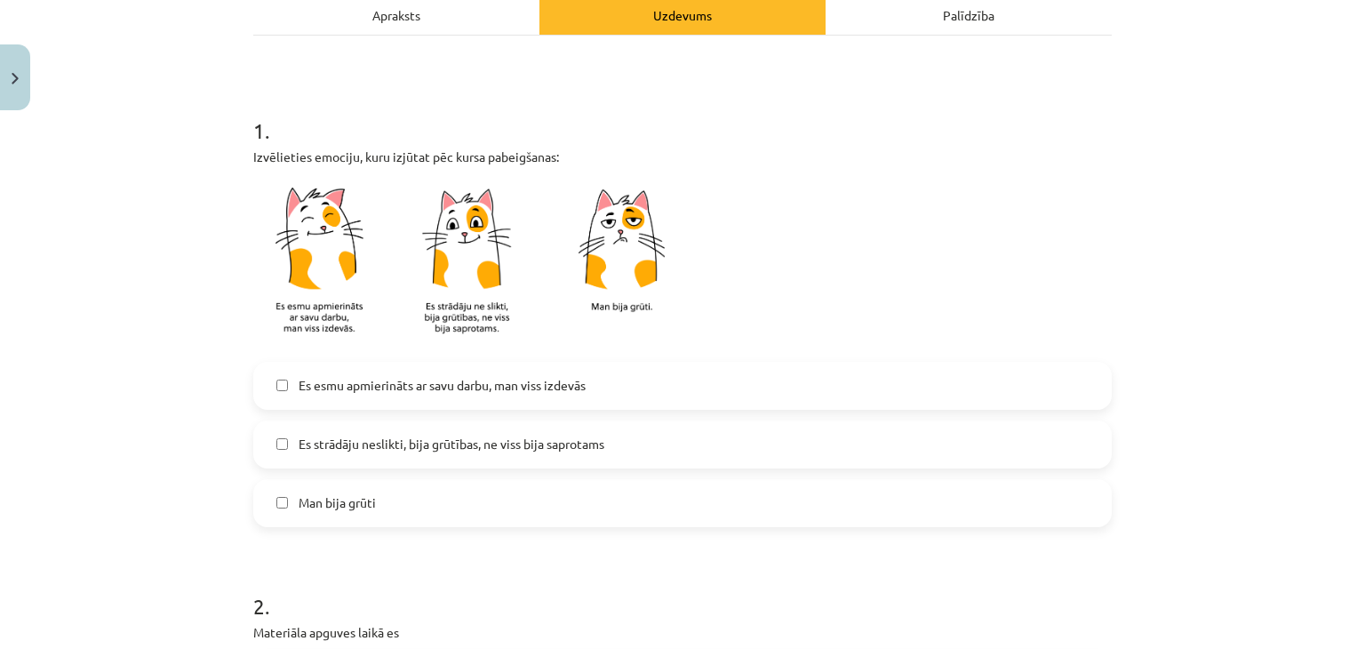
click at [316, 388] on span "Es esmu apmierināts ar savu darbu, man viss izdevās" at bounding box center [442, 385] width 287 height 19
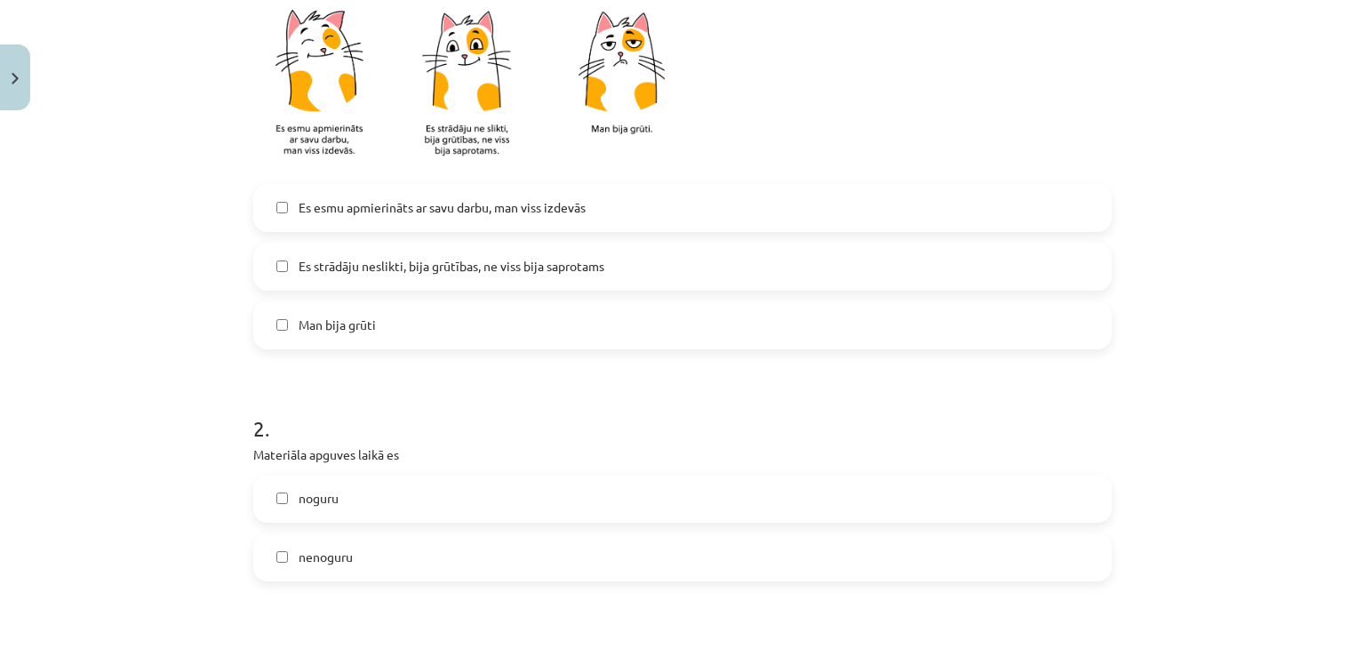
scroll to position [533, 0]
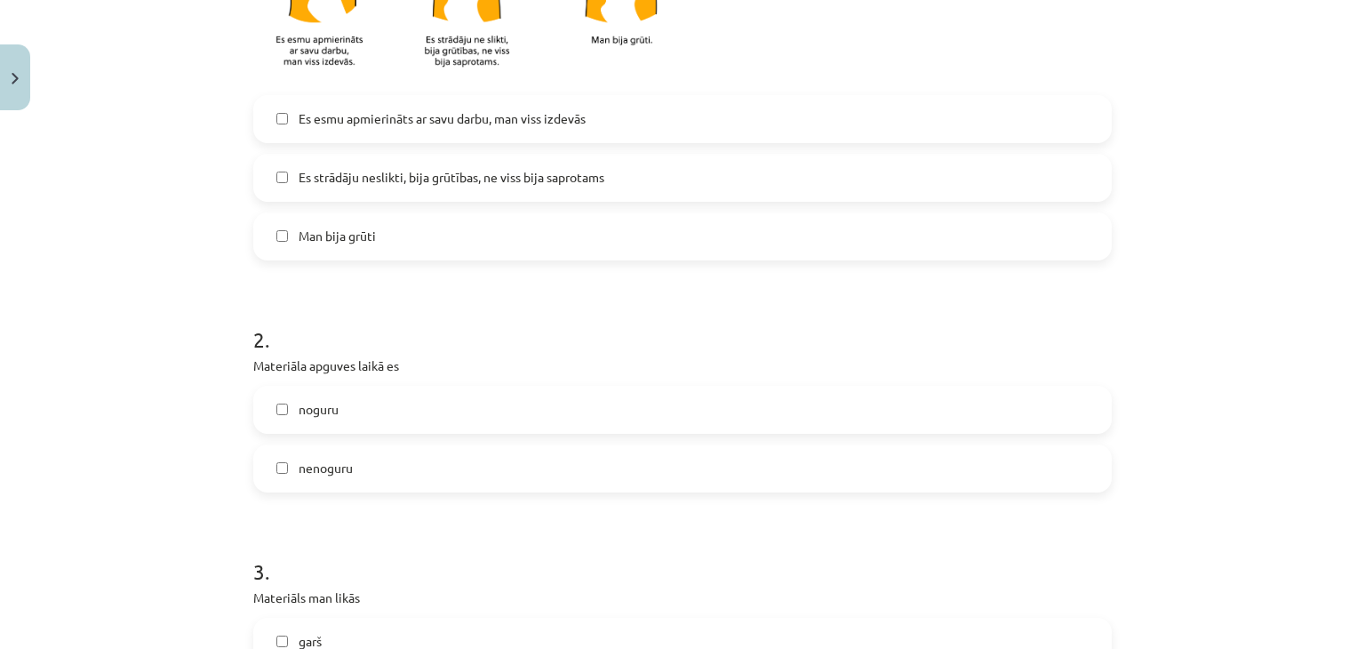
click at [309, 412] on span "noguru" at bounding box center [319, 409] width 40 height 19
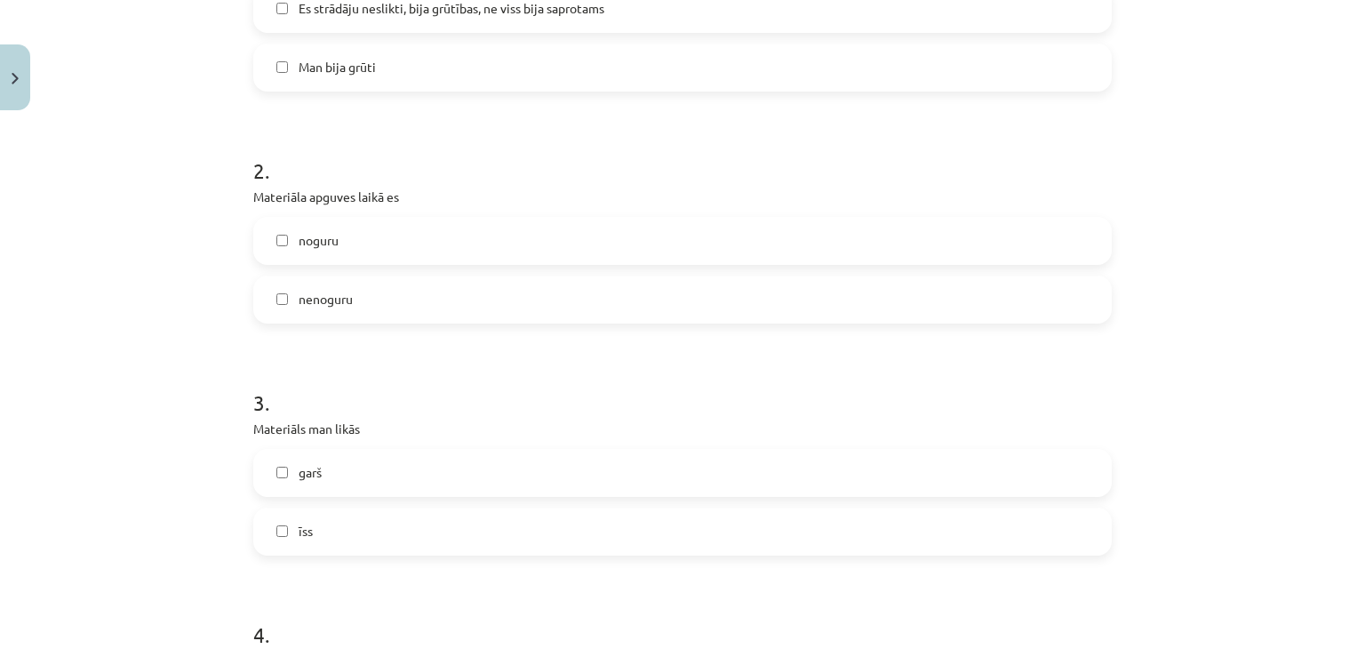
scroll to position [711, 0]
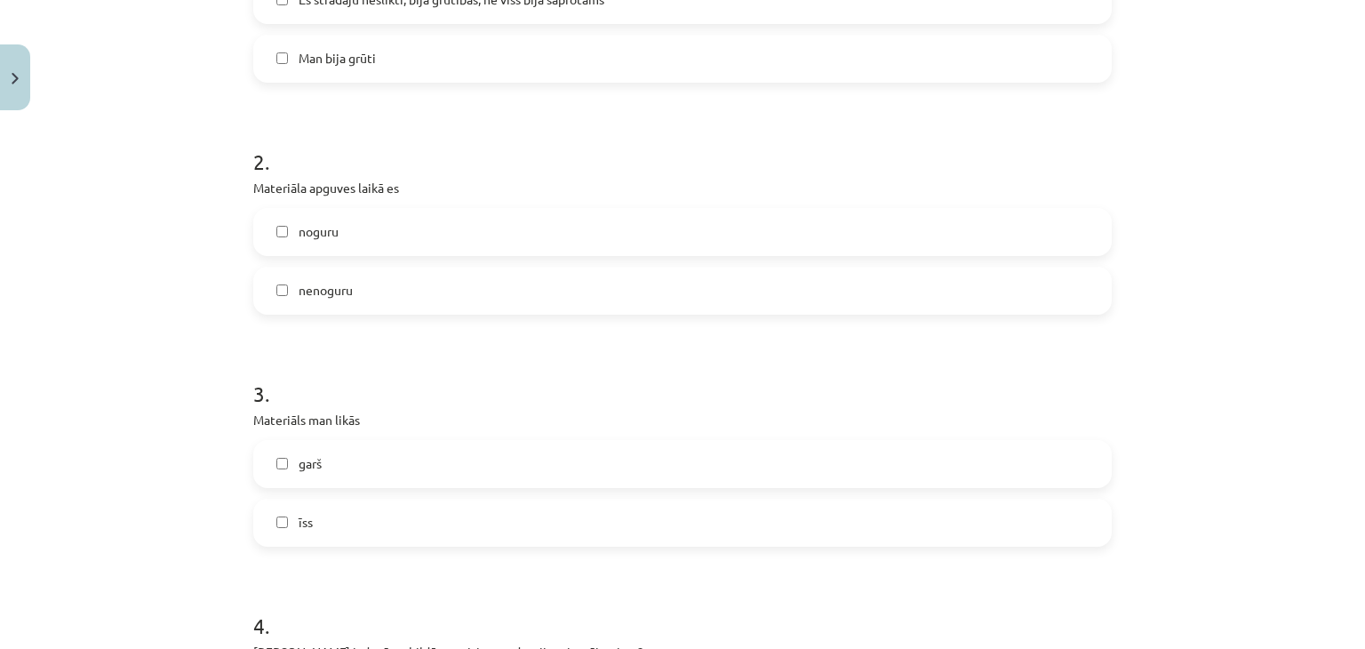
click at [302, 467] on span "garš" at bounding box center [310, 463] width 23 height 19
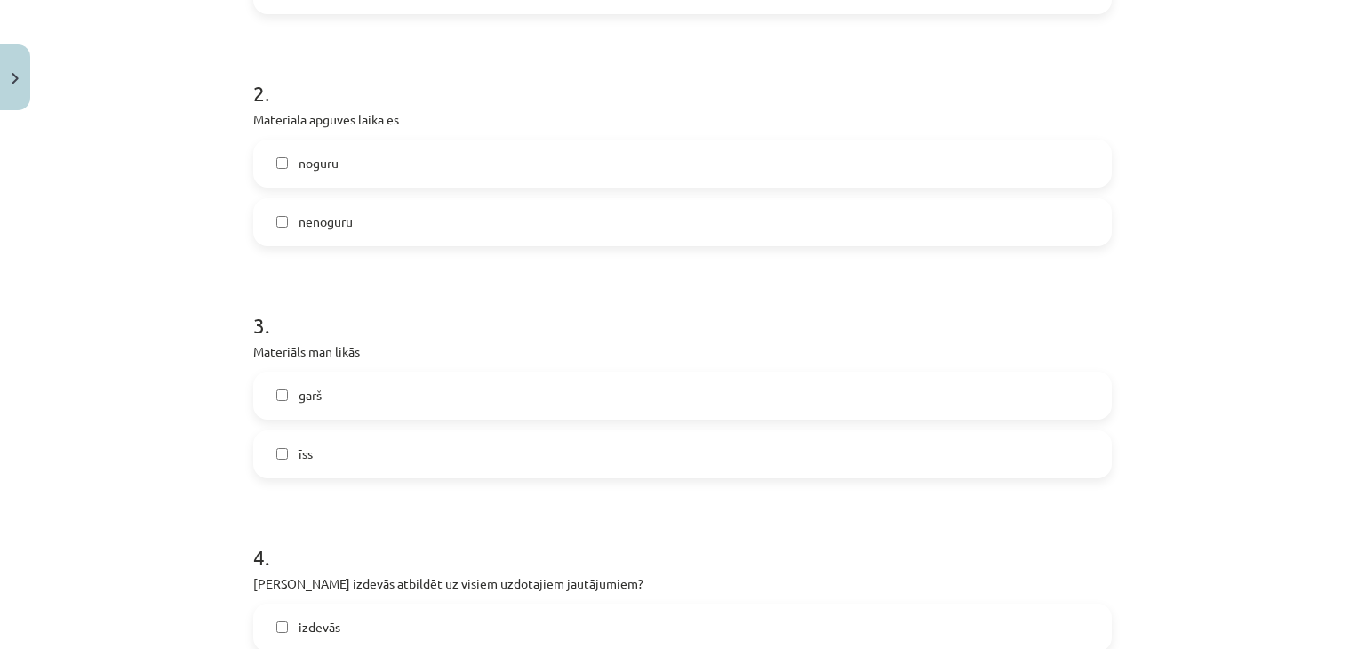
scroll to position [889, 0]
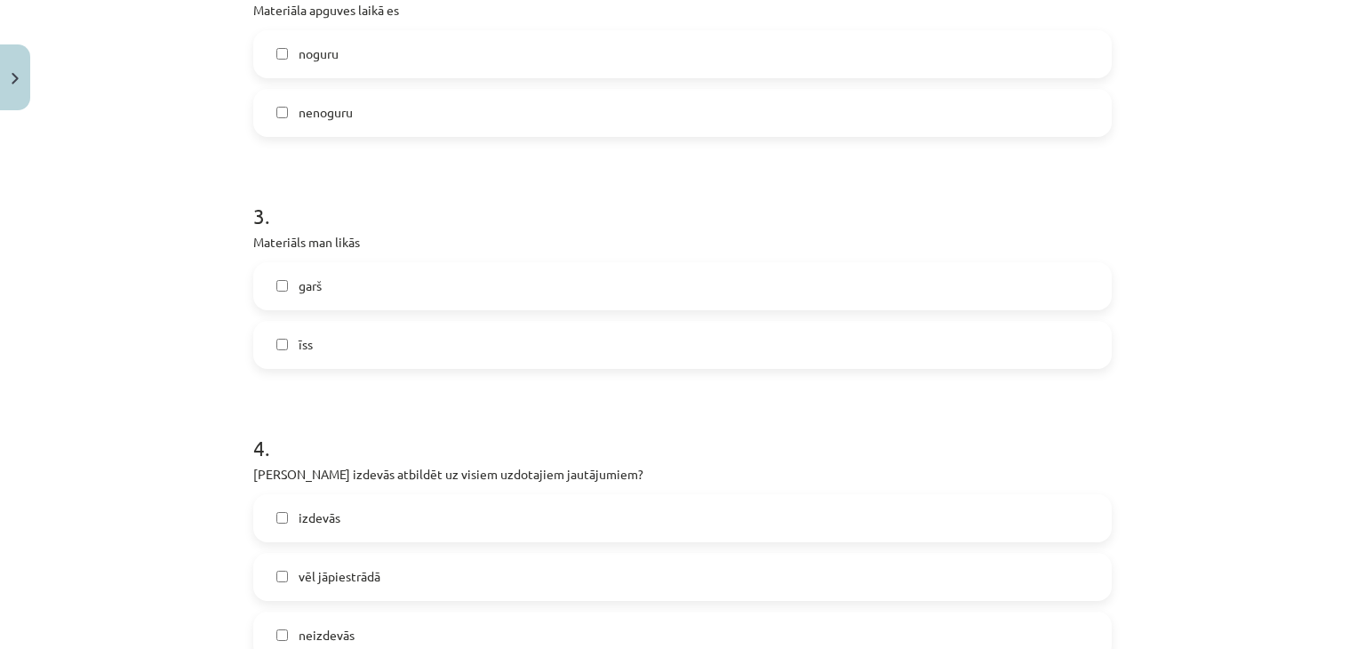
click at [303, 517] on span "izdevās" at bounding box center [320, 518] width 42 height 19
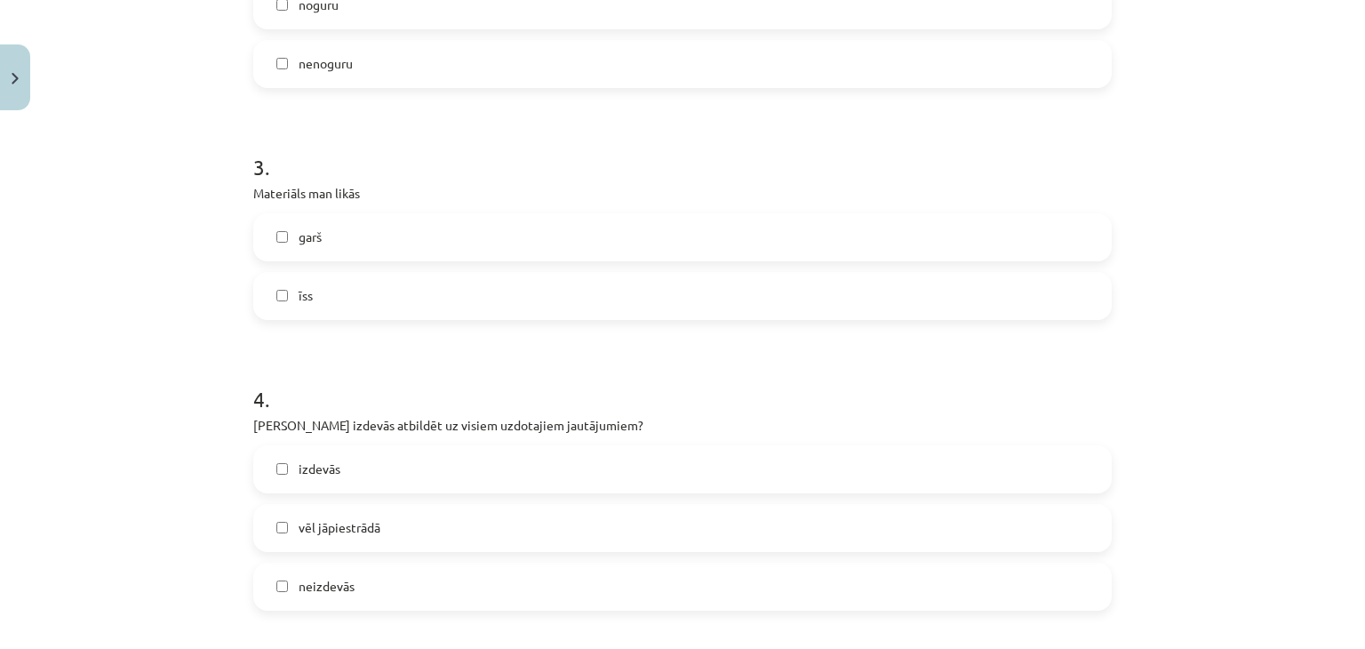
scroll to position [978, 0]
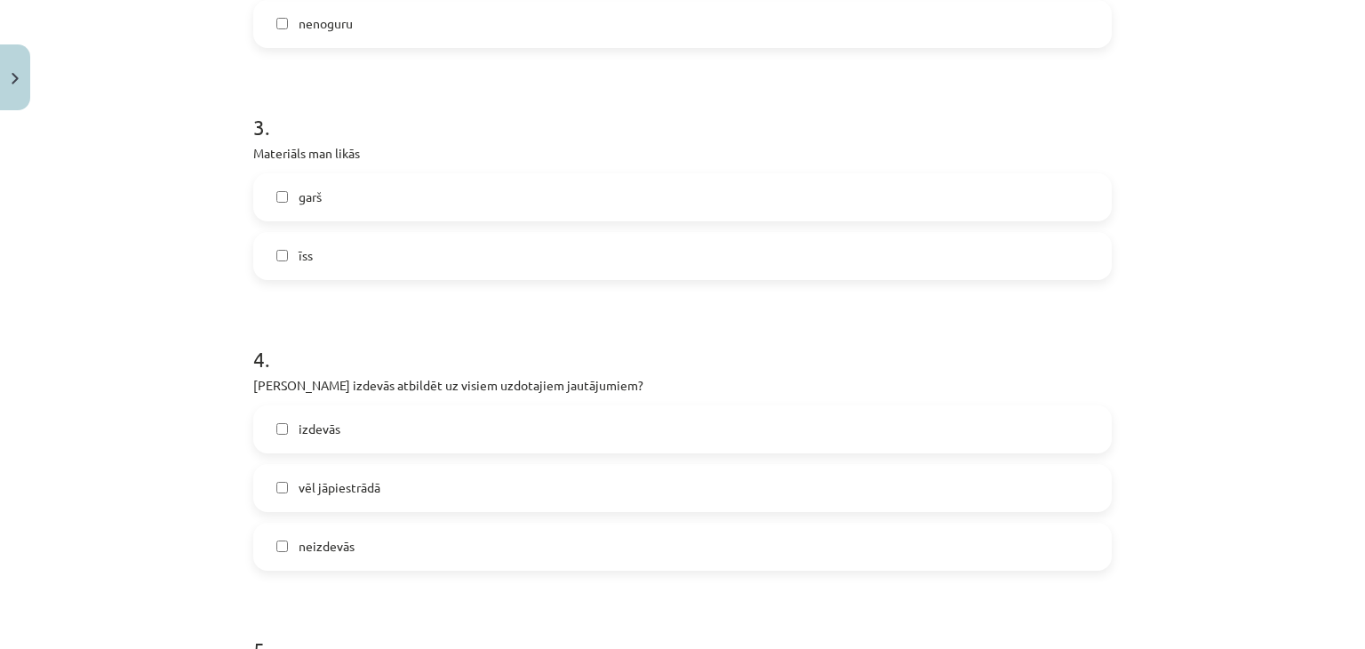
click at [366, 481] on span "vēl jāpiestrādā" at bounding box center [340, 487] width 82 height 19
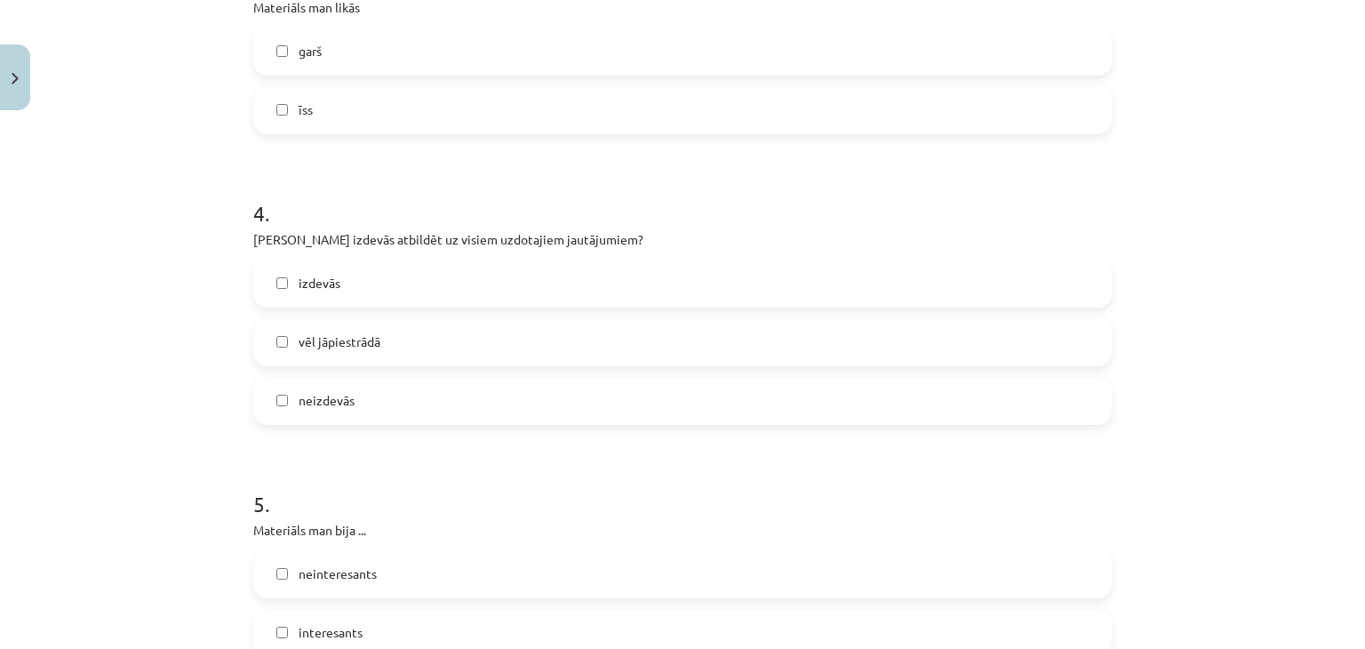
scroll to position [1245, 0]
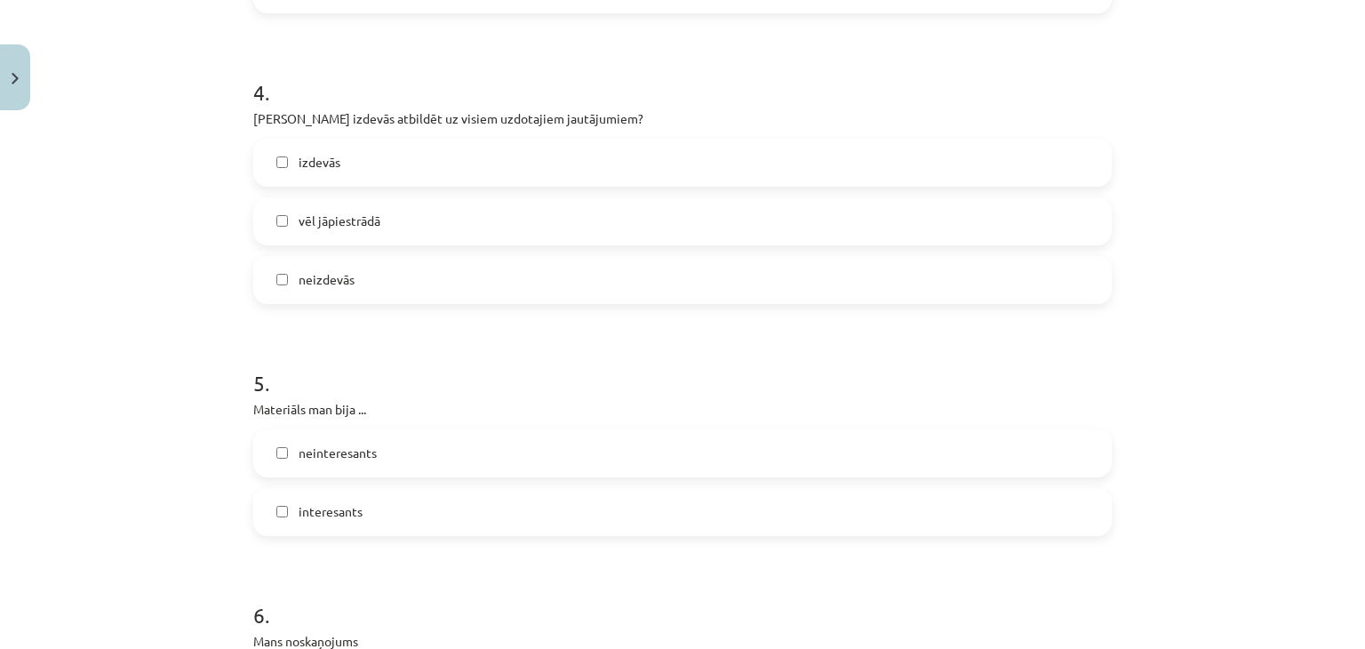
drag, startPoint x: 351, startPoint y: 503, endPoint x: 340, endPoint y: 505, distance: 11.7
click at [351, 504] on span "interesants" at bounding box center [331, 511] width 64 height 19
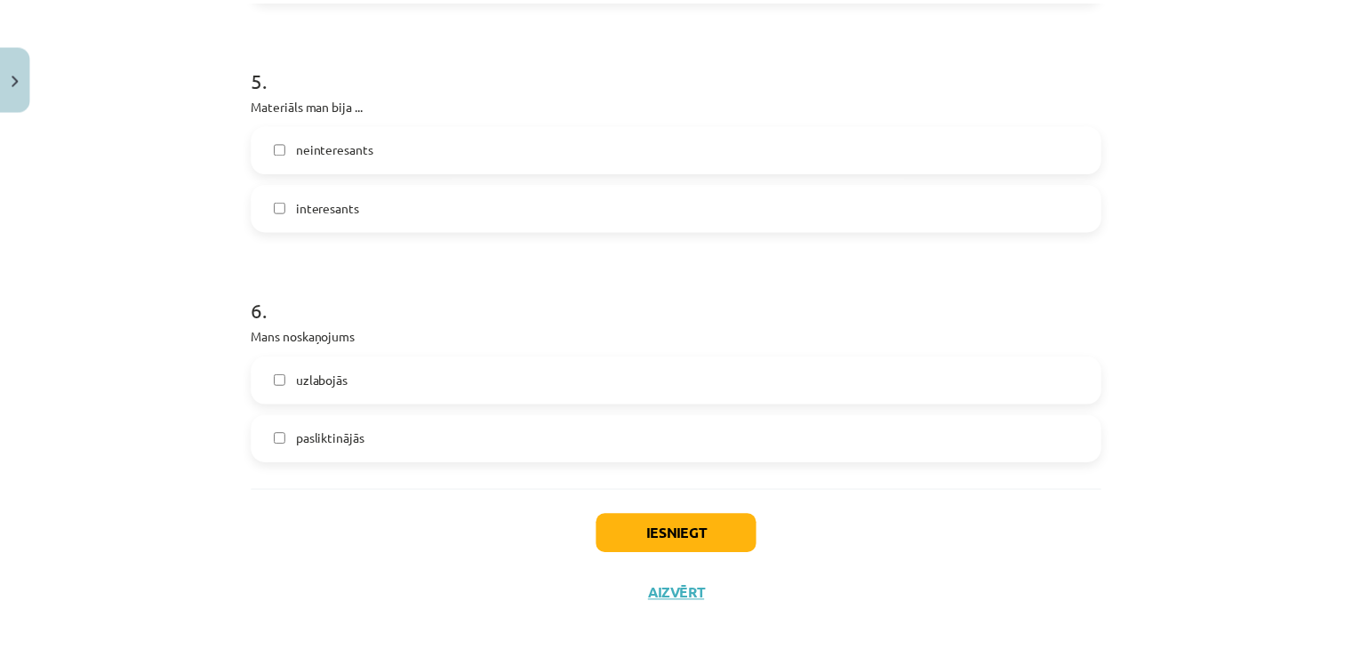
scroll to position [1569, 0]
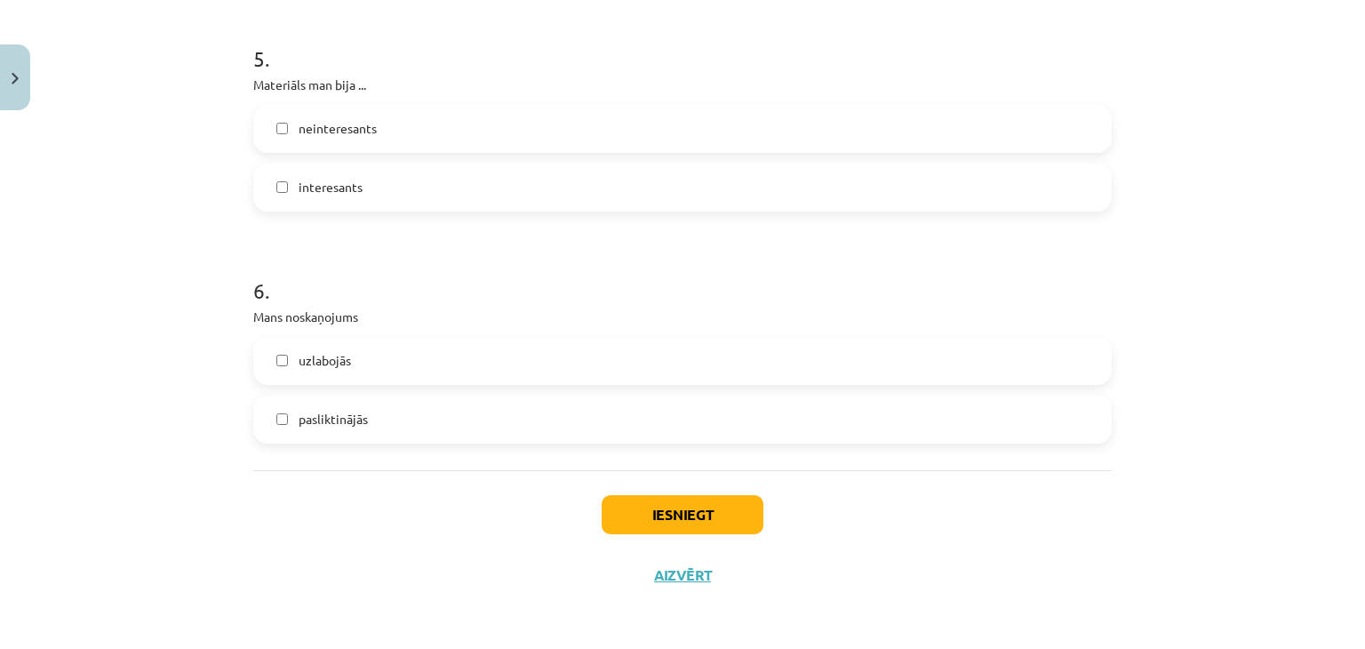
click at [325, 356] on span "uzlabojās" at bounding box center [325, 360] width 52 height 19
click at [659, 508] on button "Iesniegt" at bounding box center [683, 514] width 162 height 39
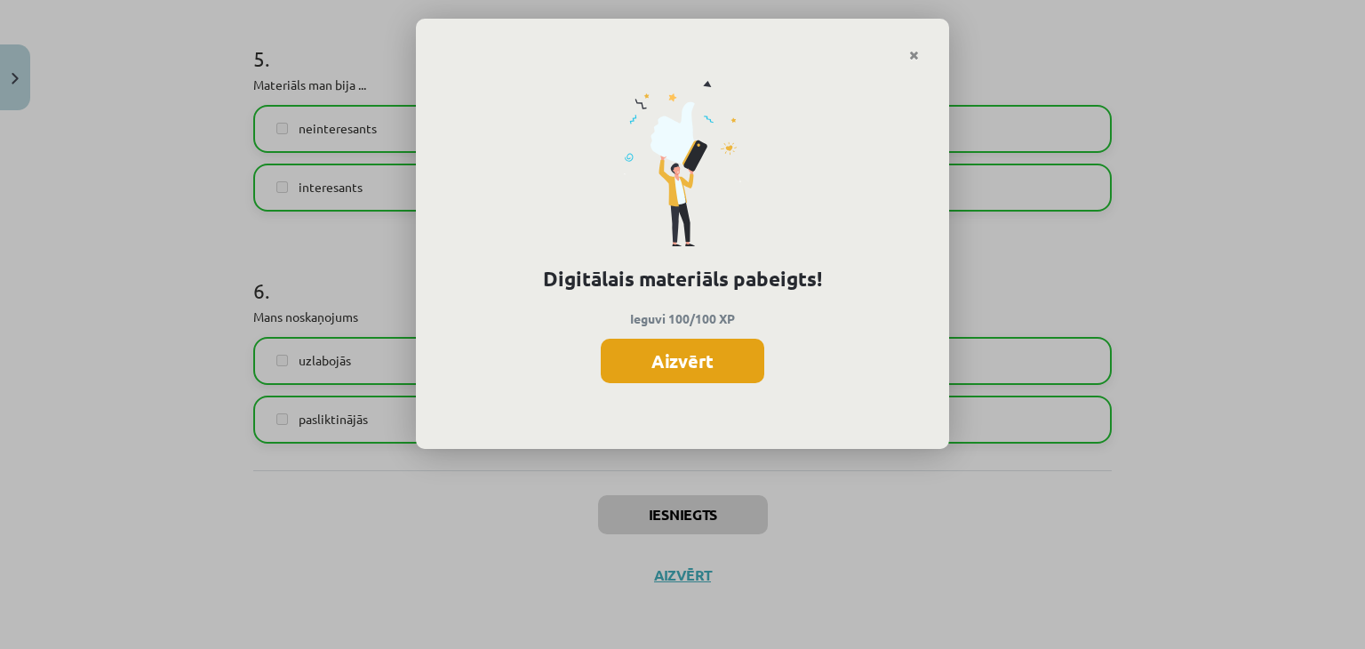
click at [693, 363] on button "Aizvērt" at bounding box center [683, 361] width 164 height 44
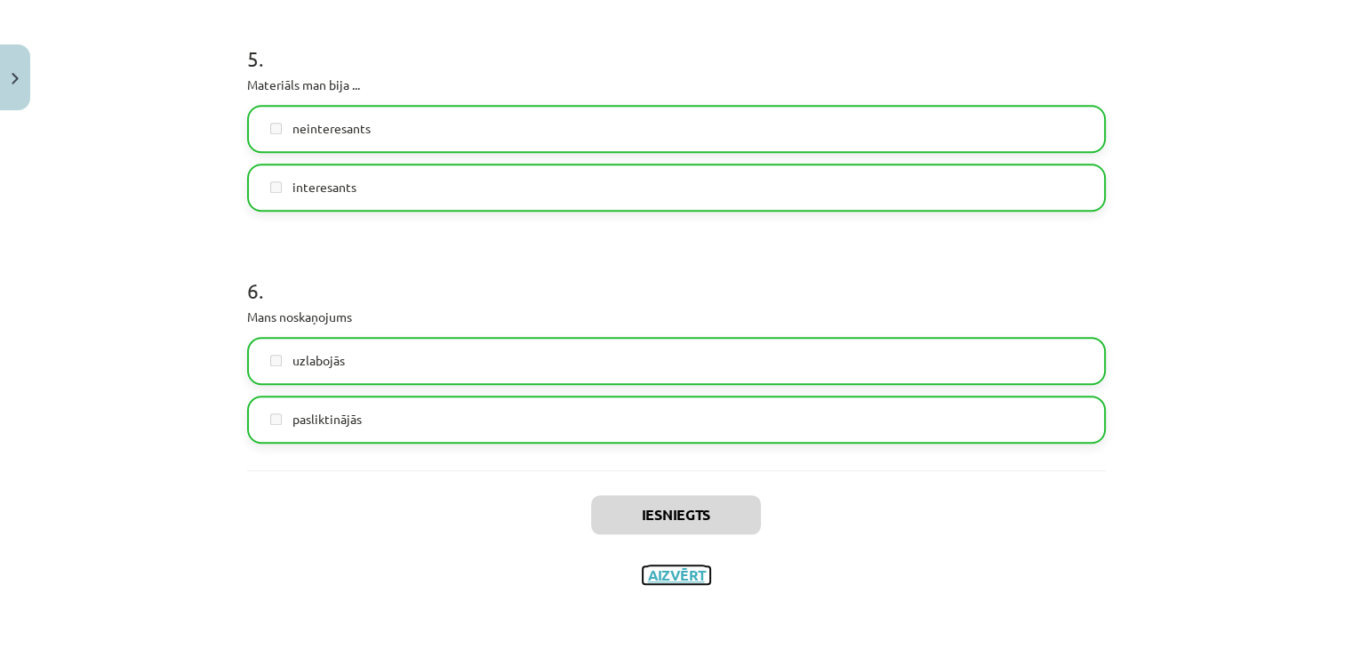
click at [669, 573] on button "Aizvērt" at bounding box center [677, 575] width 68 height 18
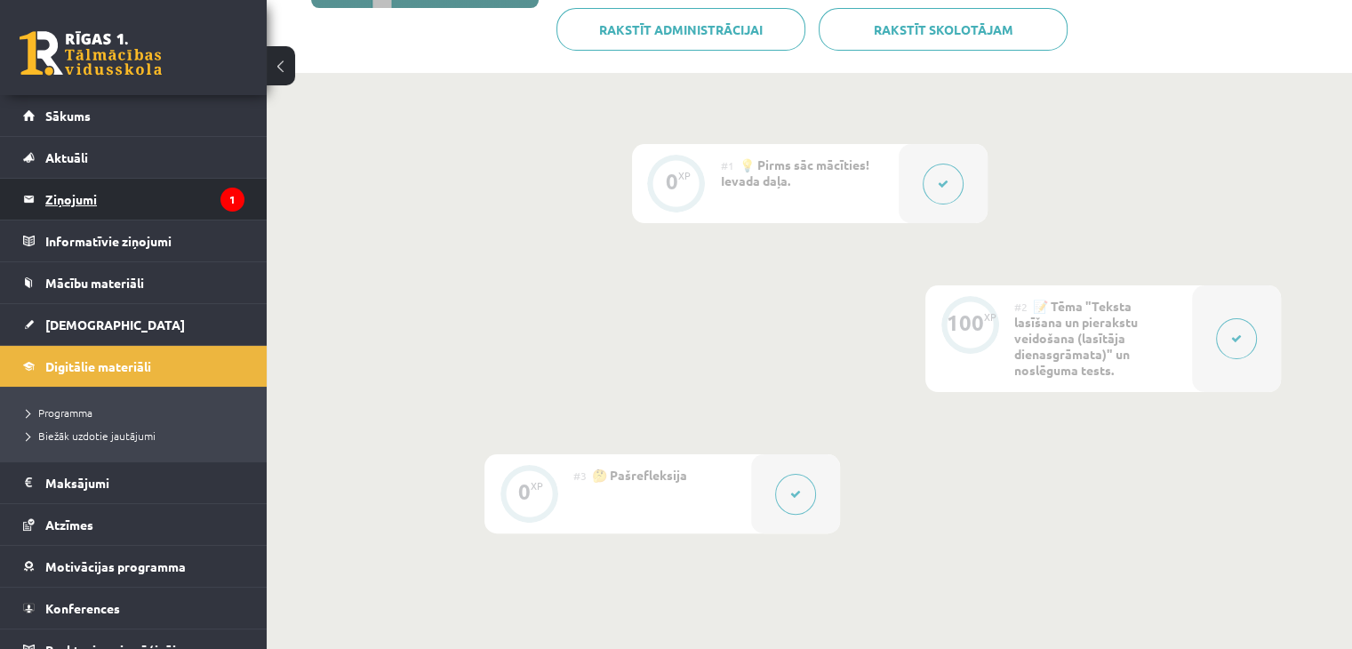
click at [82, 201] on legend "Ziņojumi 1" at bounding box center [144, 199] width 199 height 41
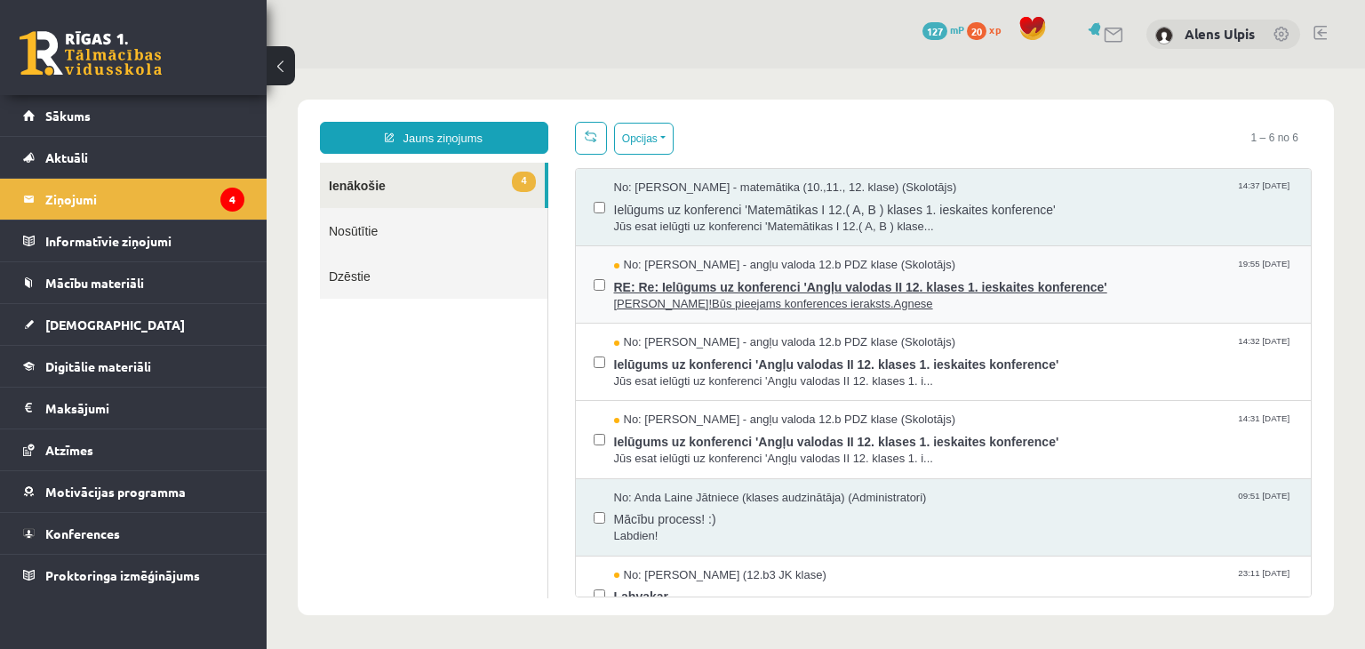
click at [1144, 290] on span "RE: Re: Ielūgums uz konferenci 'Angļu valodas II 12. klases 1. ieskaites konfer…" at bounding box center [954, 285] width 680 height 22
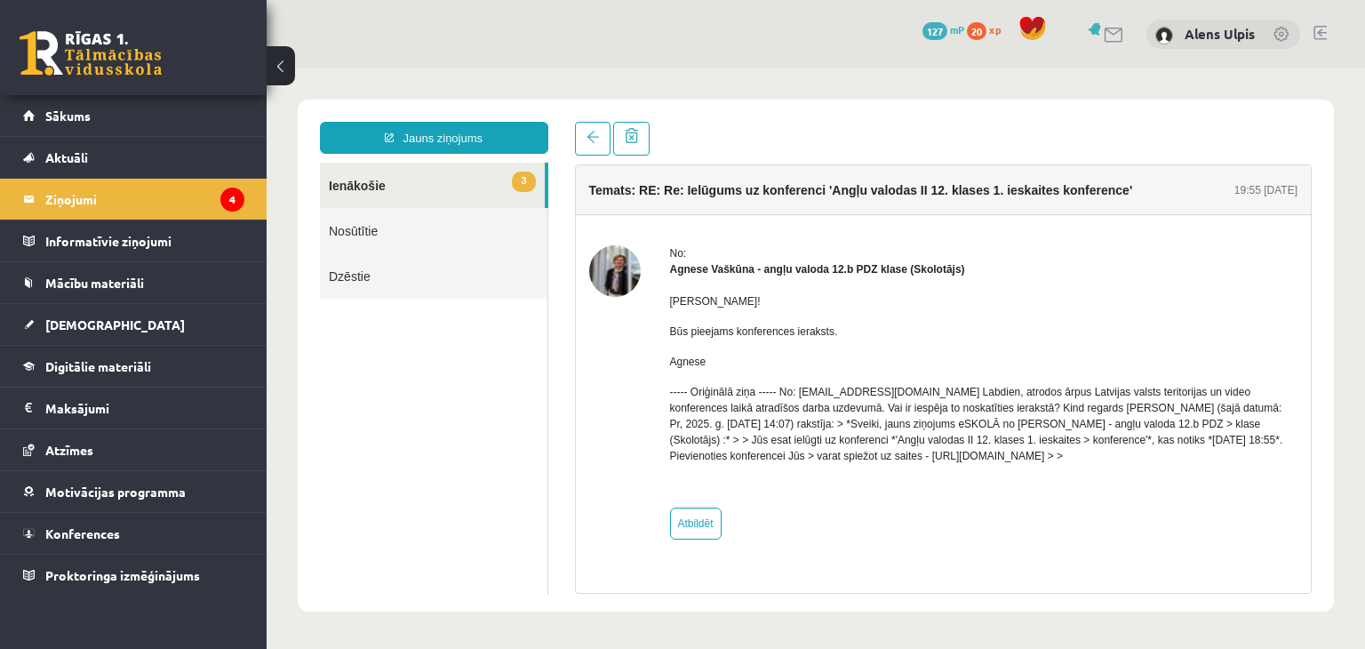
click at [1144, 290] on div "Sveiks! Būs pieejams konferences ieraksts. Agnese ----- Oriģinālā ziņa ----- No…" at bounding box center [984, 385] width 629 height 217
click at [612, 276] on img at bounding box center [615, 271] width 52 height 52
click at [386, 185] on link "3 Ienākošie" at bounding box center [432, 185] width 225 height 45
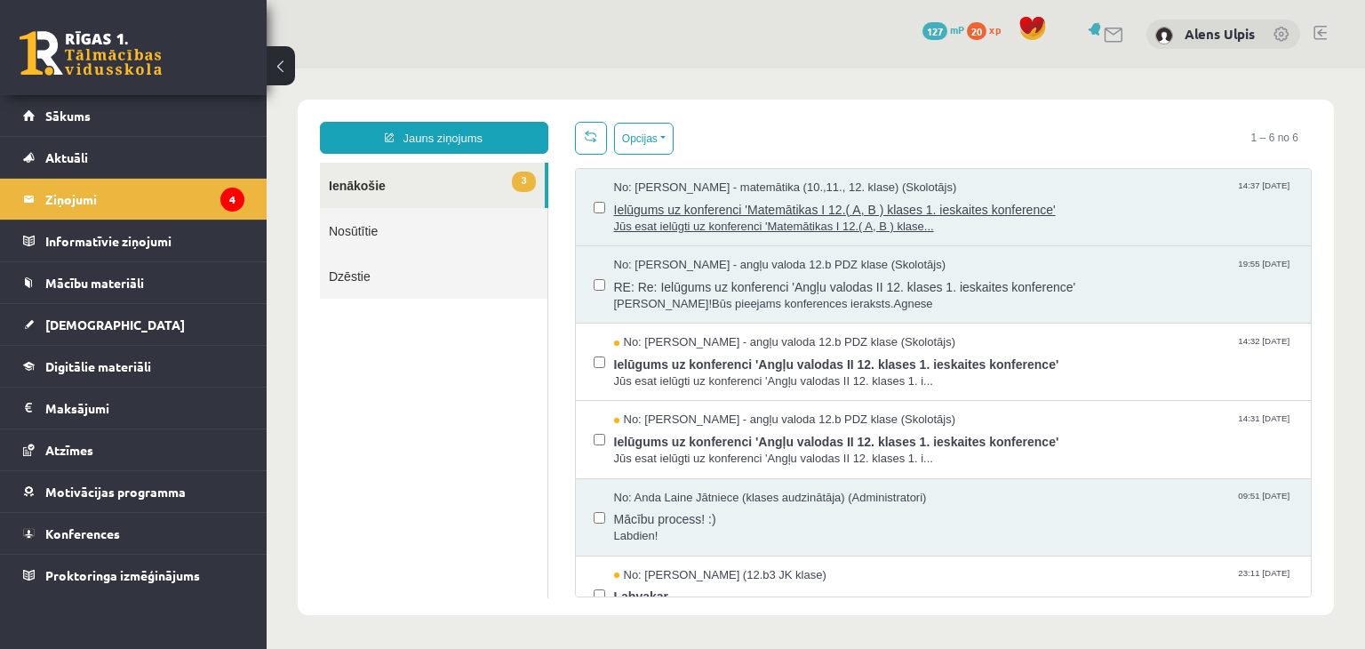
click at [1133, 211] on span "Ielūgums uz konferenci 'Matemātikas I 12.( A, B ) klases 1. ieskaites konferenc…" at bounding box center [954, 207] width 680 height 22
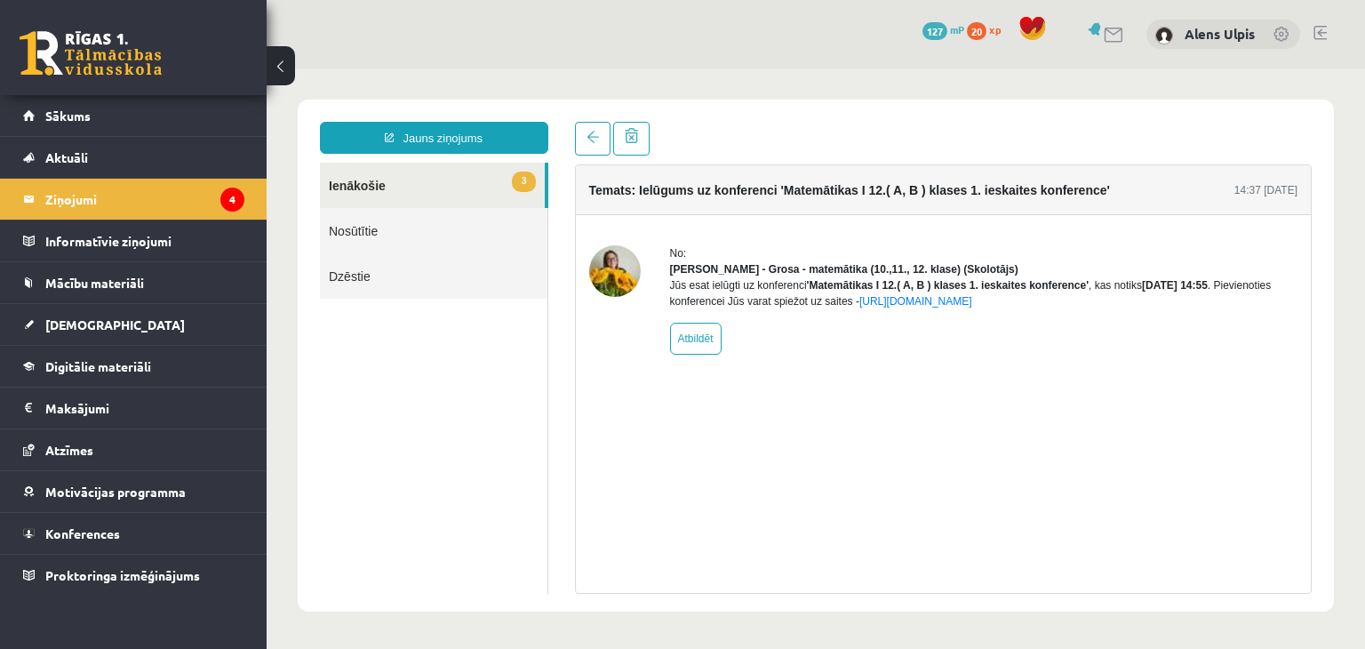
click at [459, 180] on link "3 Ienākošie" at bounding box center [432, 185] width 225 height 45
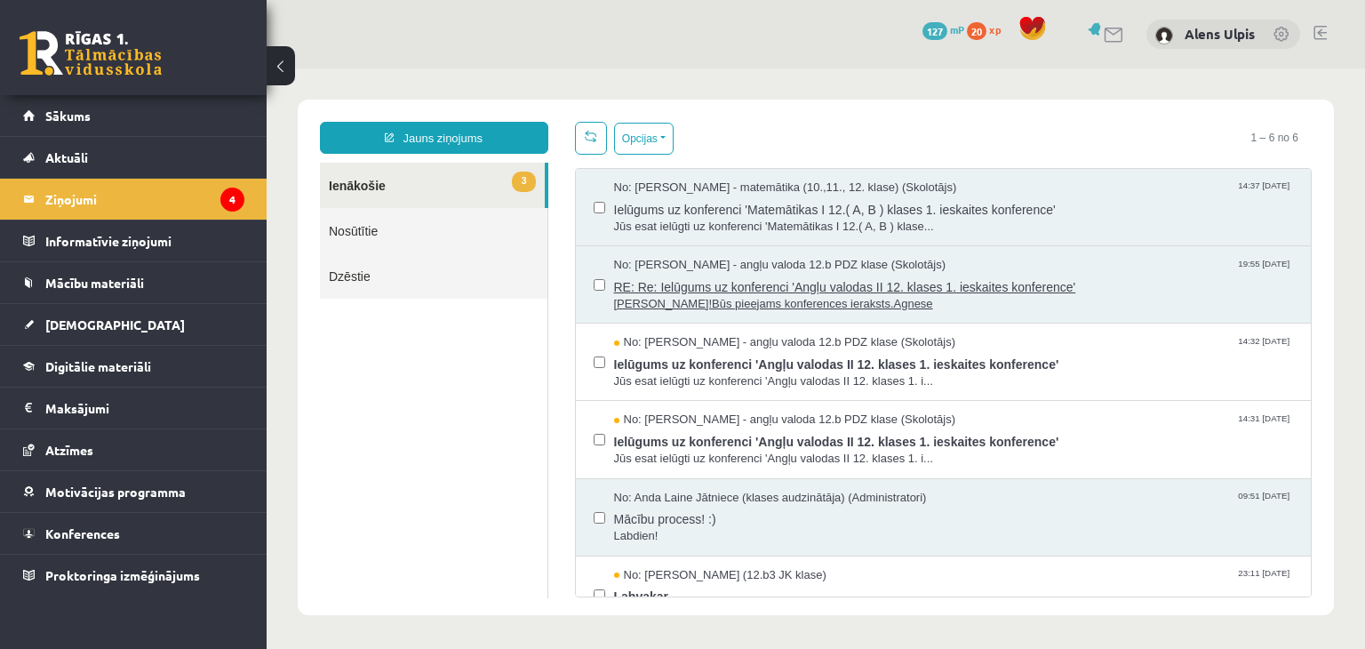
click at [1100, 268] on div "No: Agnese Vaškūna - angļu valoda 12.b PDZ klase (Skolotājs) 19:55 08/09/2025" at bounding box center [954, 265] width 680 height 17
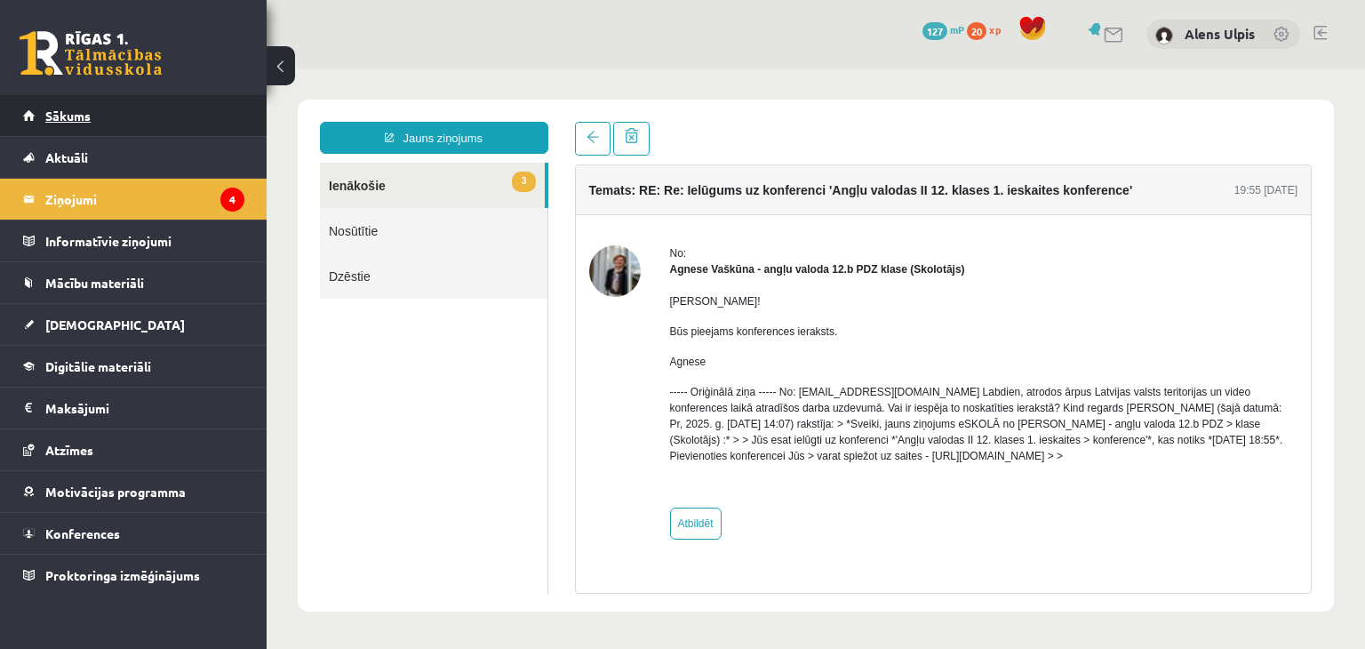
click at [84, 99] on link "Sākums" at bounding box center [133, 115] width 221 height 41
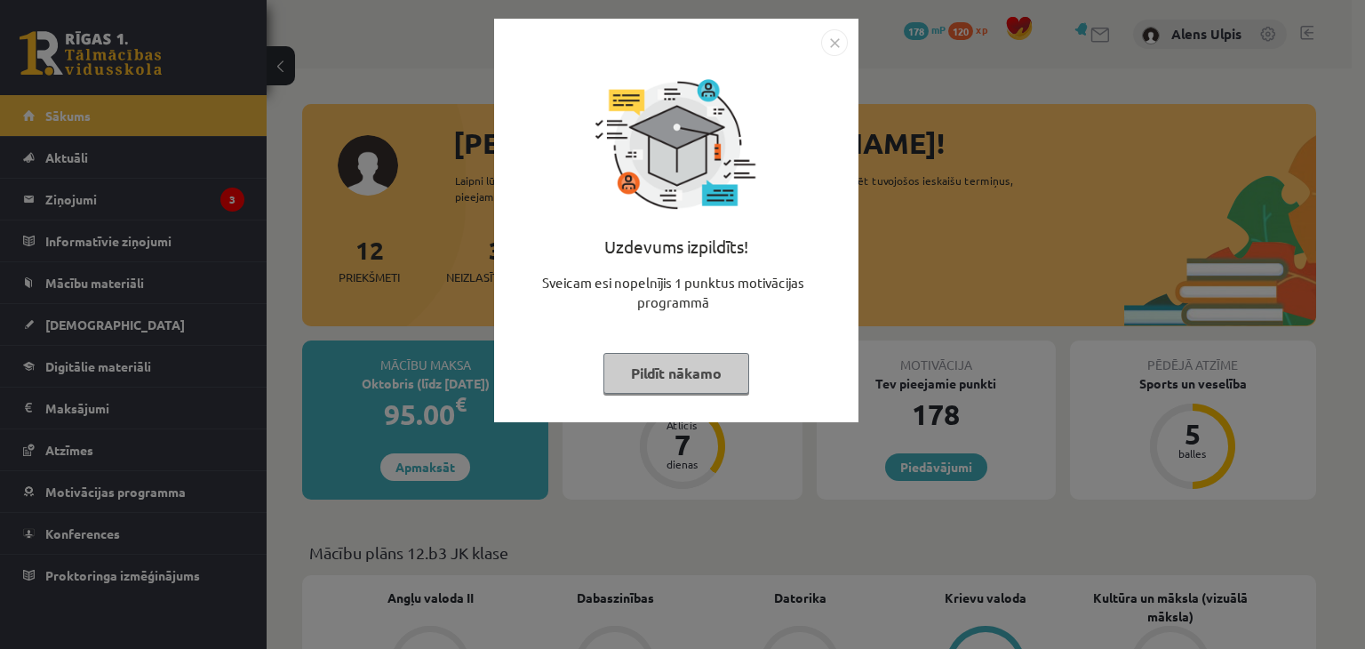
click at [704, 371] on button "Pildīt nākamo" at bounding box center [677, 373] width 146 height 41
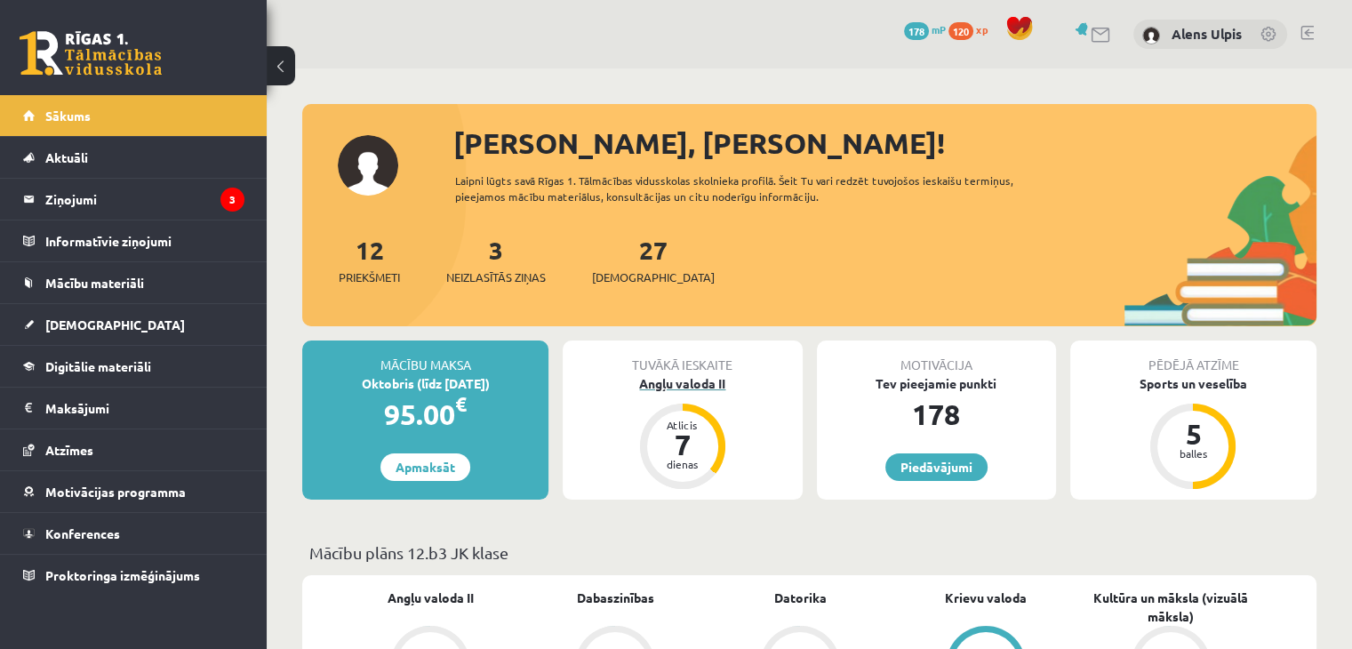
click at [686, 381] on div "Angļu valoda II" at bounding box center [682, 383] width 239 height 19
